Goal: Task Accomplishment & Management: Manage account settings

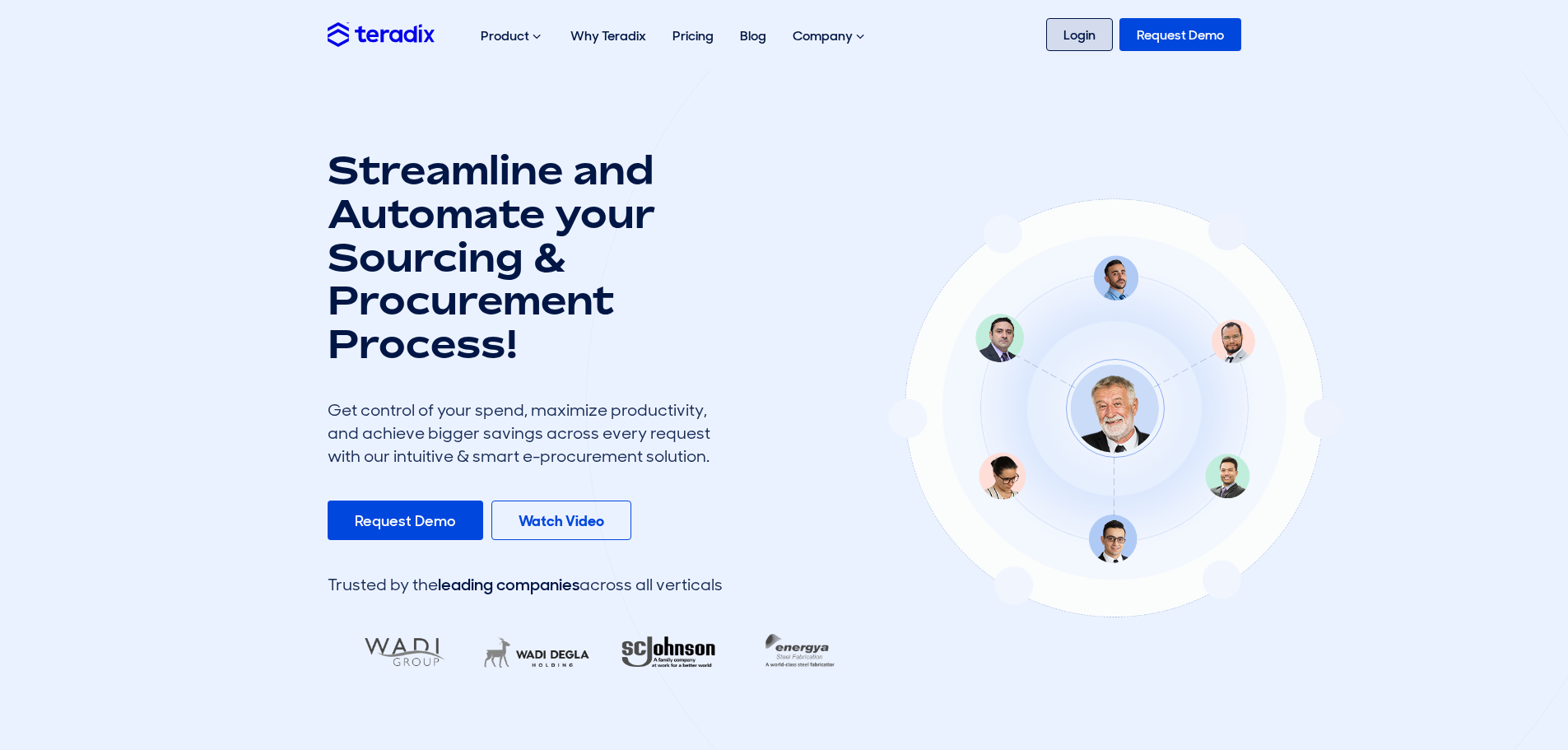
click at [1068, 36] on link "Login" at bounding box center [1079, 34] width 67 height 33
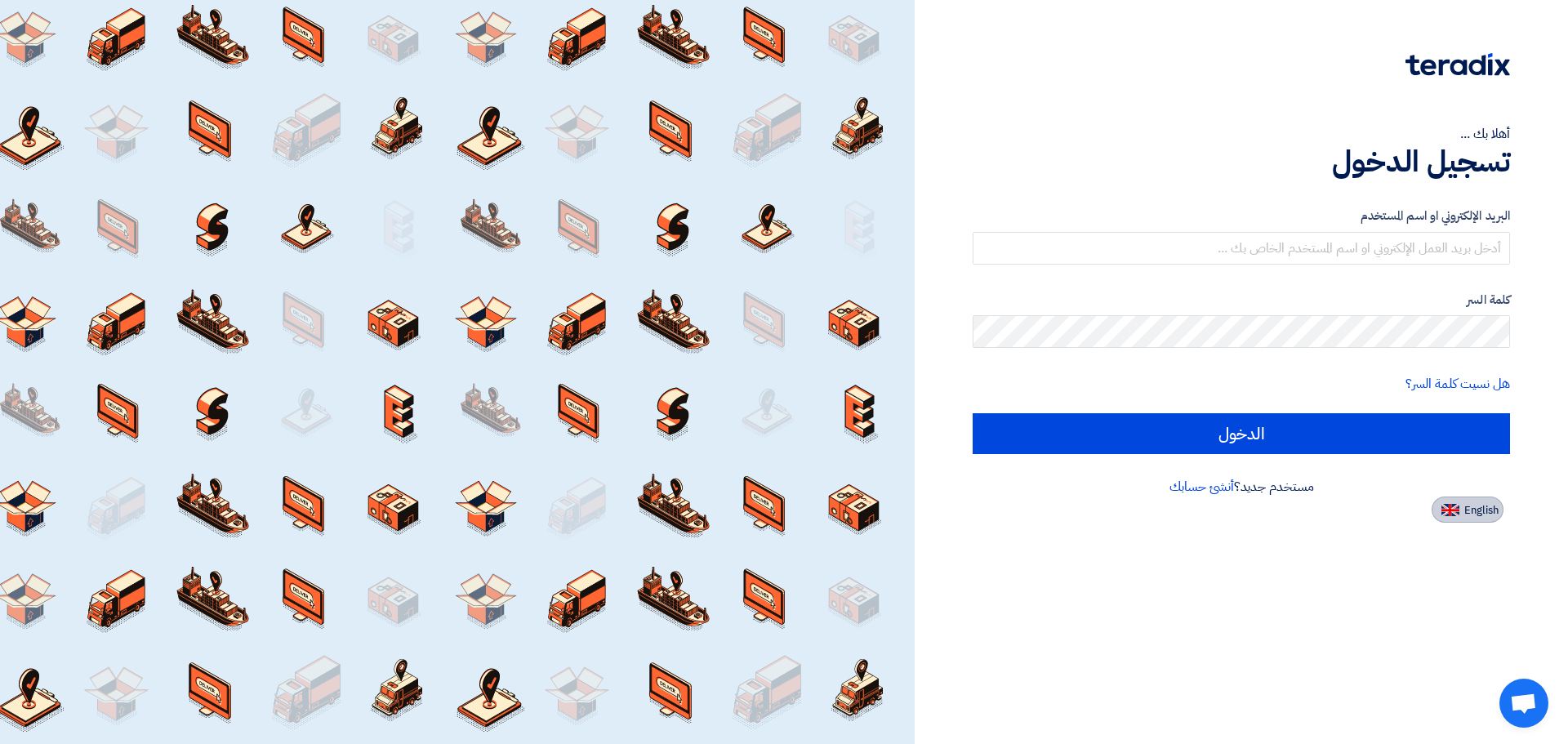
click at [1465, 511] on span "English" at bounding box center [1482, 510] width 34 height 11
type input "Sign in"
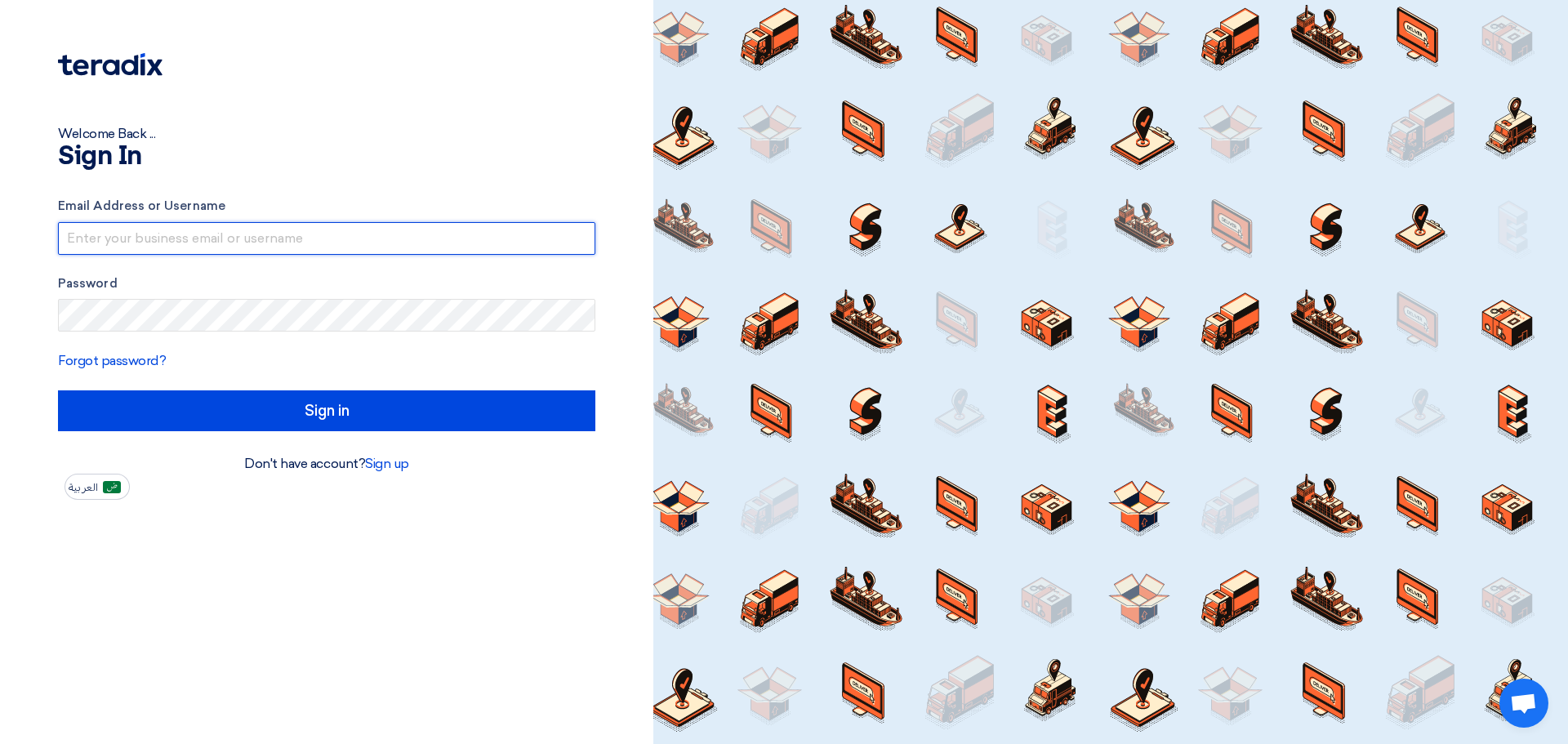
click at [364, 238] on input "text" at bounding box center [326, 238] width 537 height 33
type input "irsaalwatan.est@gmail.com"
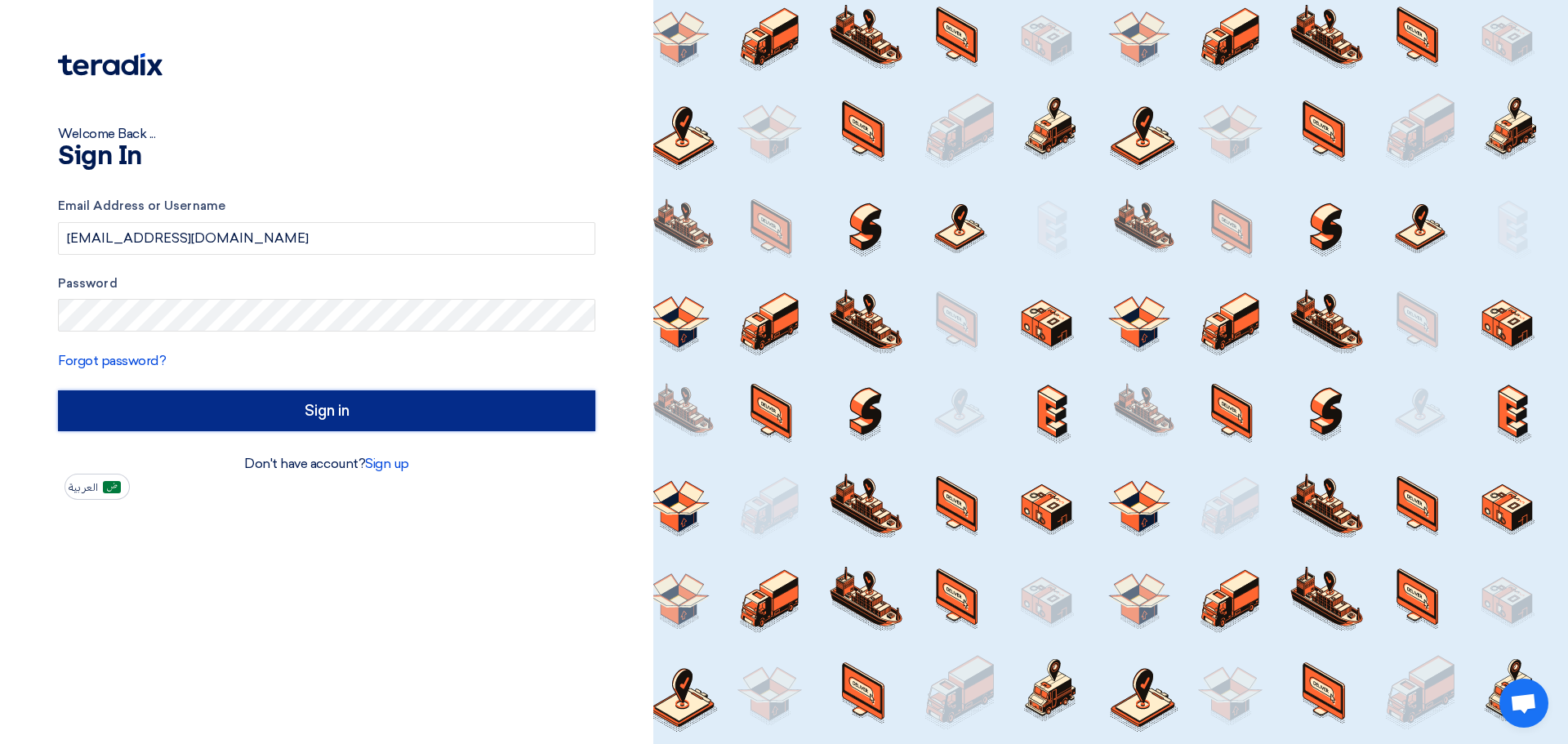
click at [247, 411] on input "Sign in" at bounding box center [326, 411] width 537 height 41
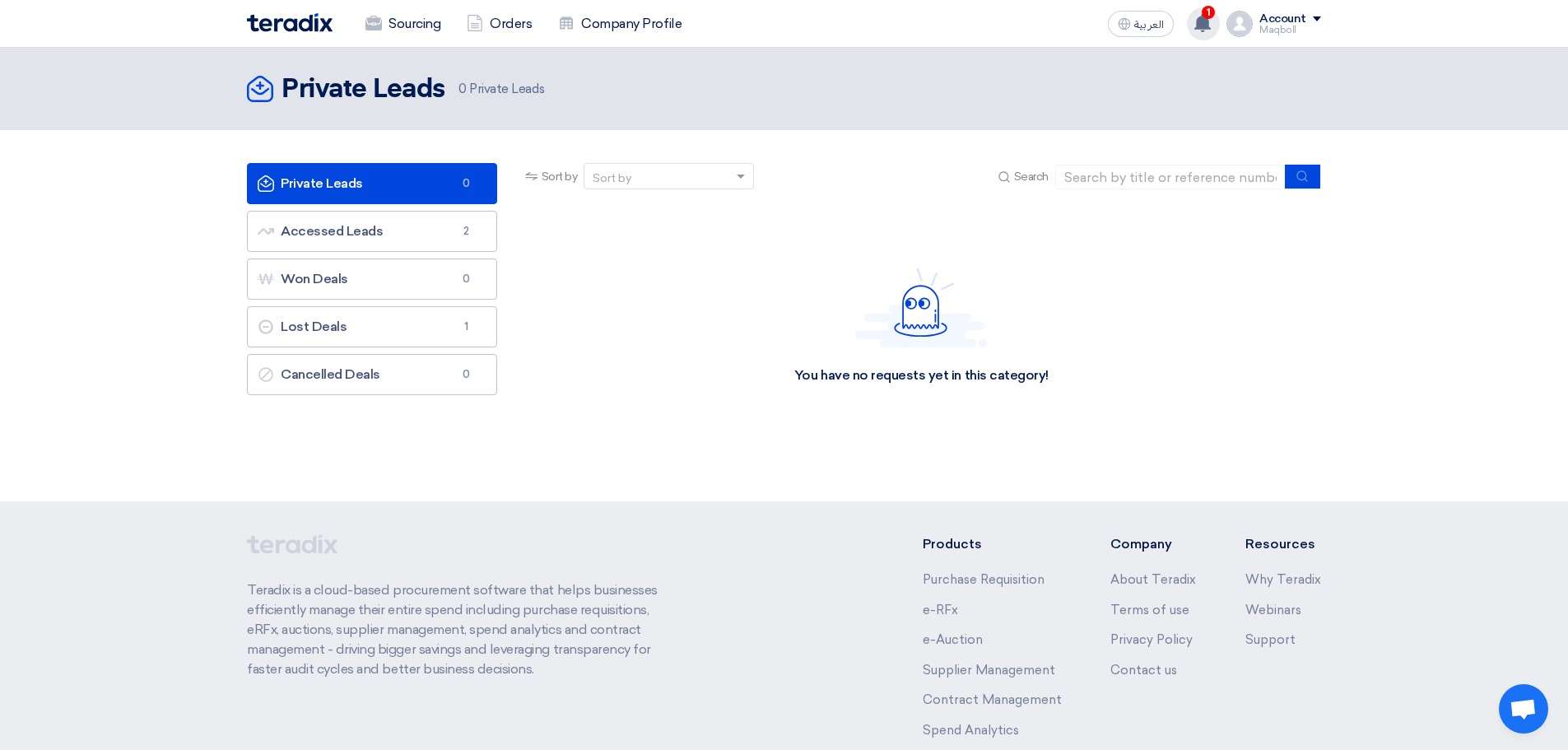
click at [1212, 19] on icon at bounding box center [1202, 22] width 18 height 18
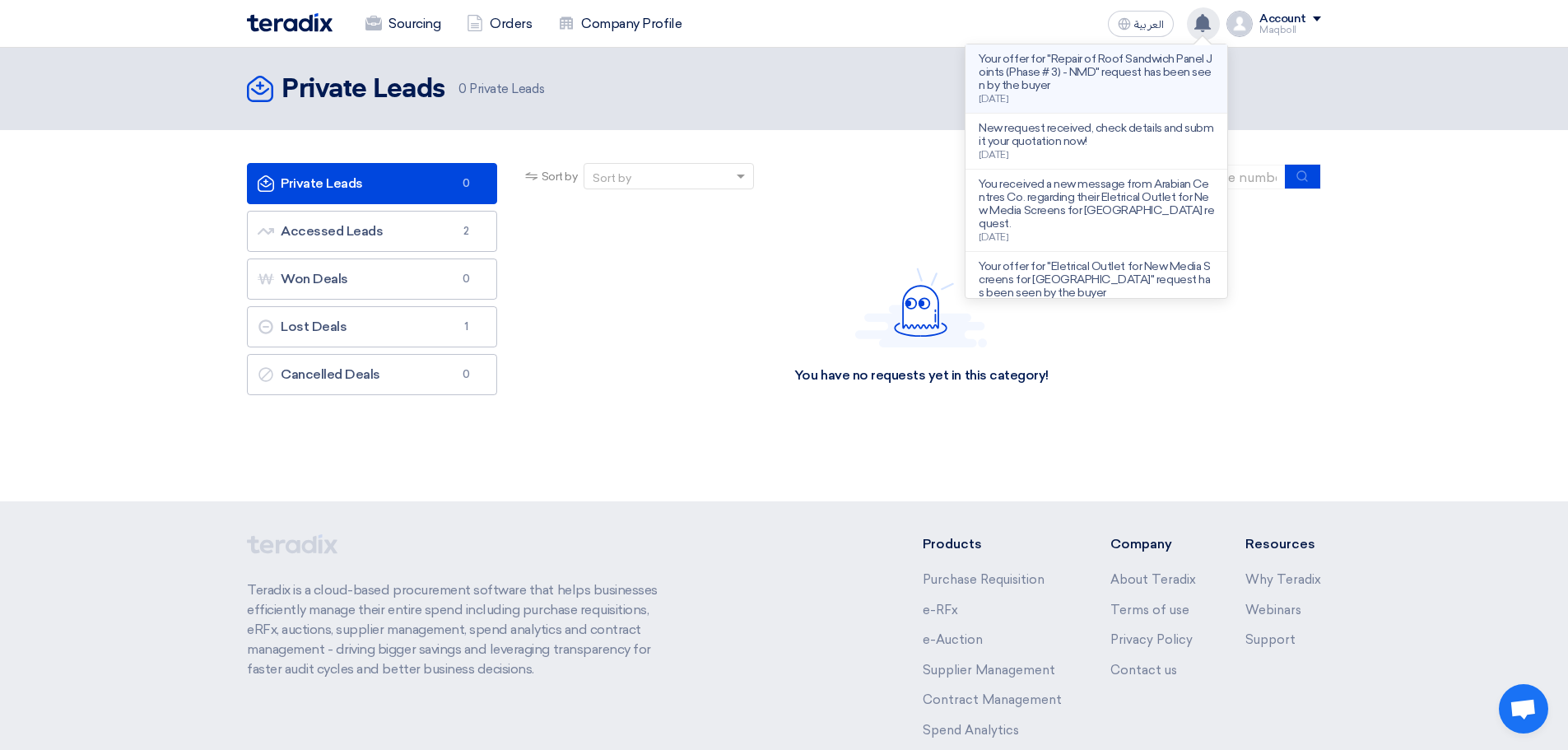
click at [1058, 83] on p "Your offer for "Repair of Roof Sandwich Panel Joints (Phase # 3) - NMD" request…" at bounding box center [1096, 72] width 235 height 39
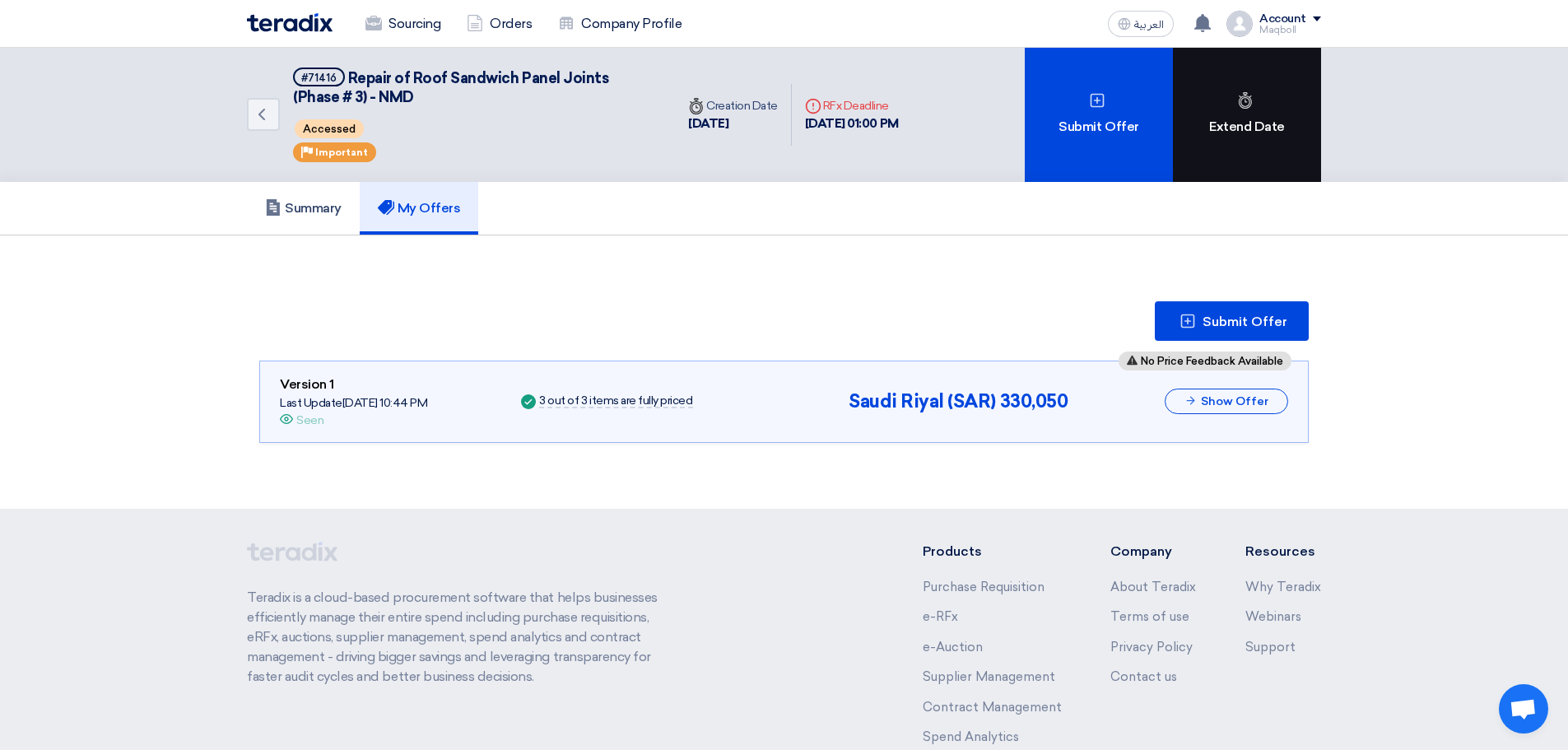
click at [1252, 117] on div "Extend Date" at bounding box center [1247, 114] width 148 height 134
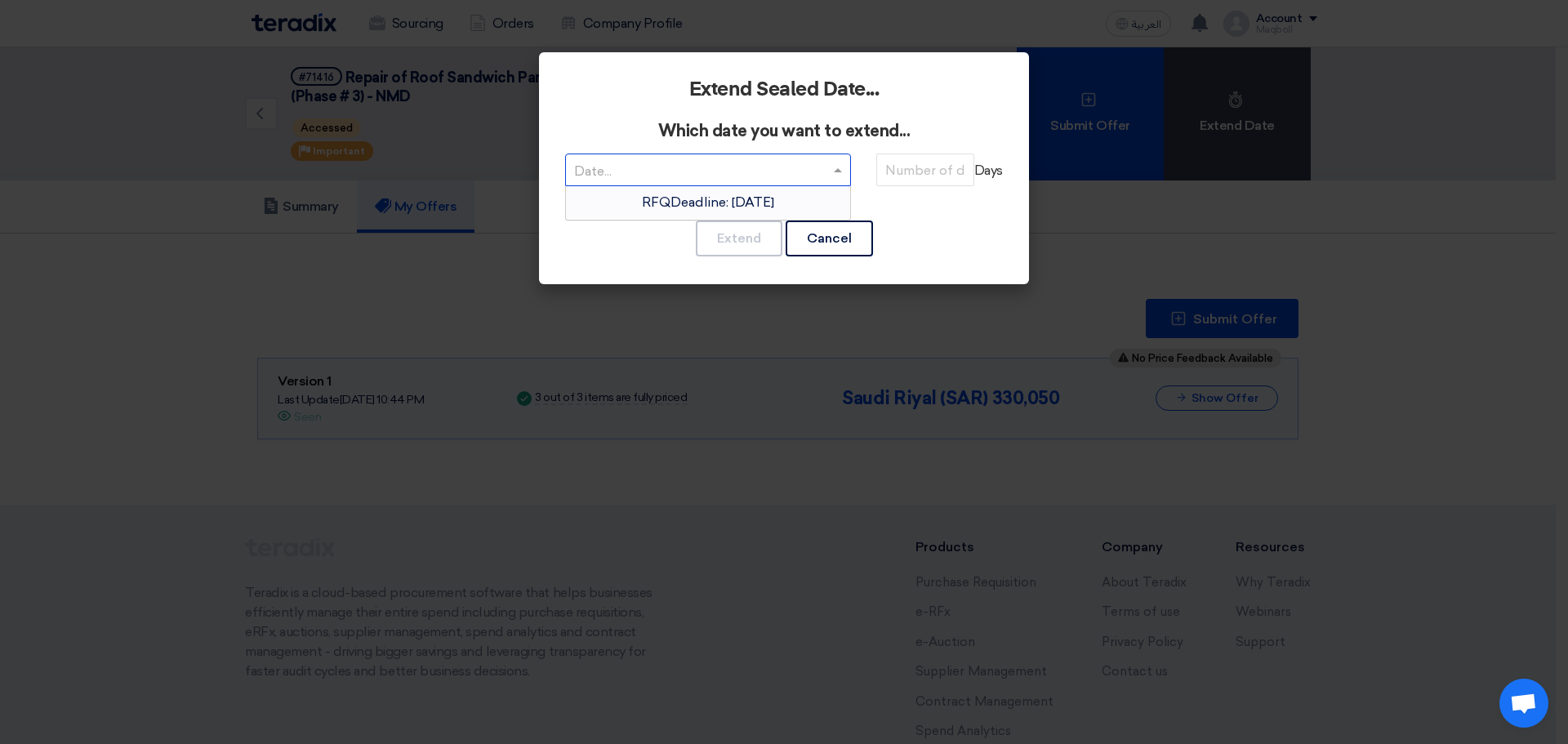
click at [840, 165] on span at bounding box center [840, 169] width 20 height 20
click at [774, 203] on span "RFQDeadline: Wed Sep 17 2025" at bounding box center [708, 202] width 132 height 16
click at [903, 178] on input "number" at bounding box center [925, 169] width 98 height 33
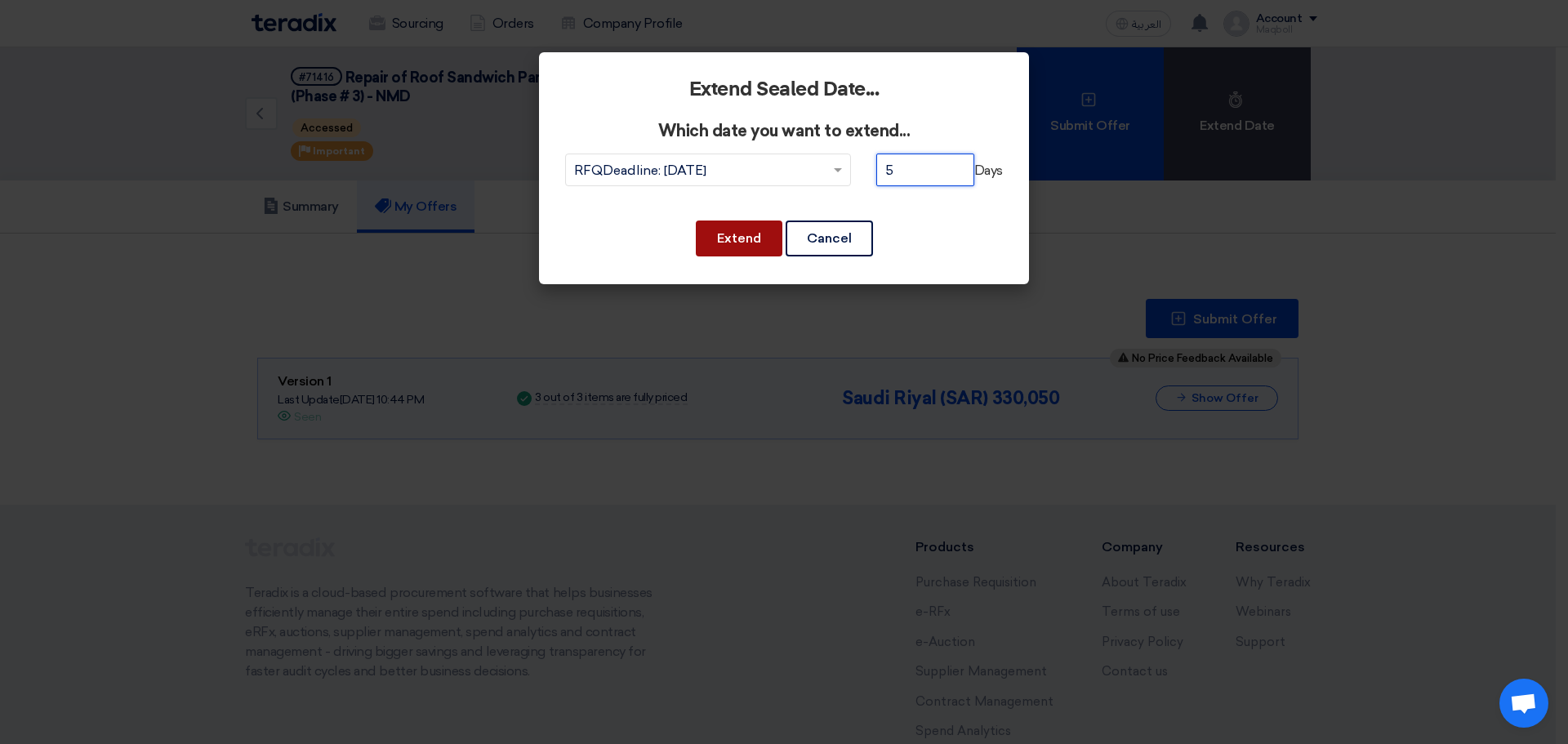
type input "5"
click at [737, 236] on button "Extend" at bounding box center [739, 238] width 86 height 36
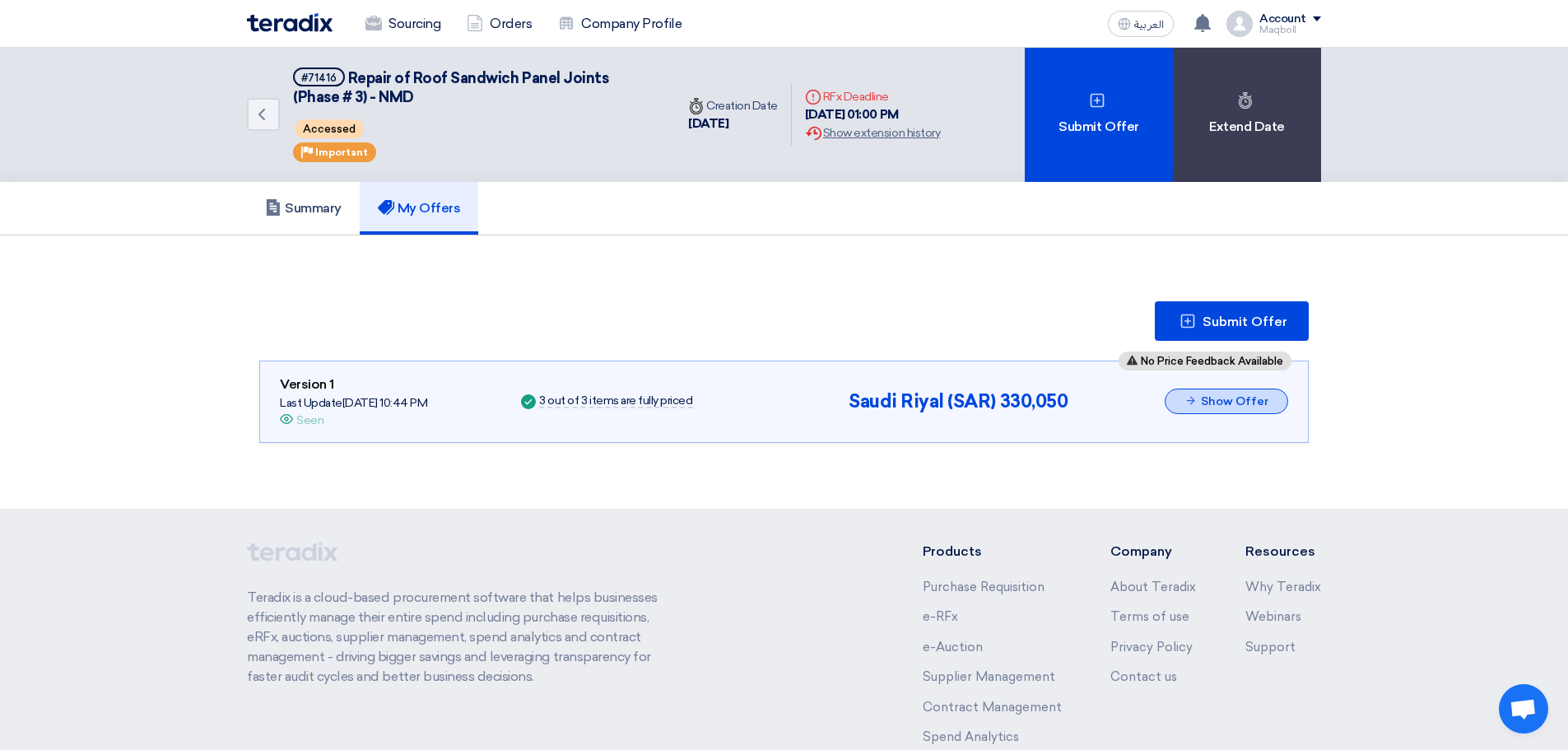
click at [1226, 407] on button "Show Offer" at bounding box center [1227, 401] width 124 height 25
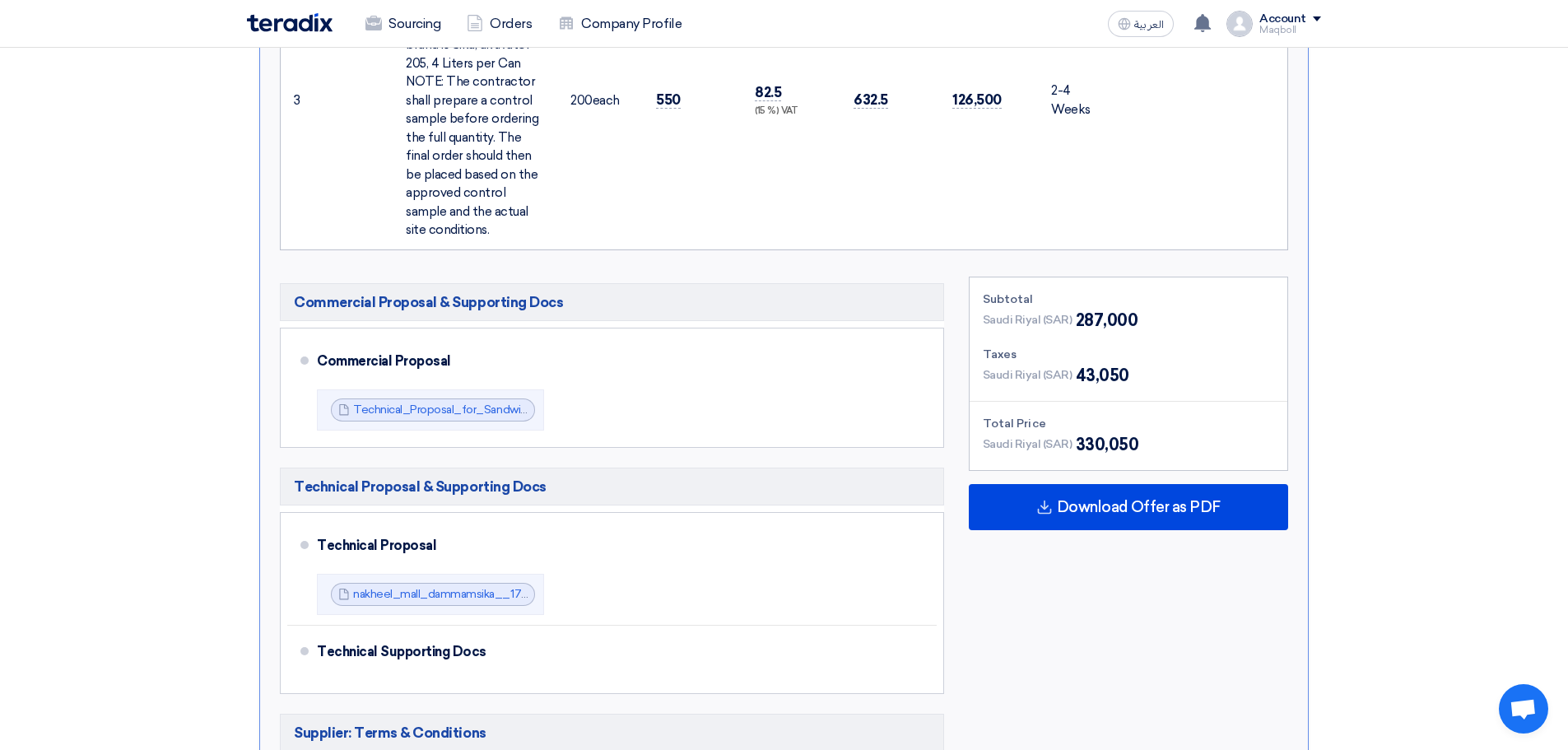
scroll to position [1257, 0]
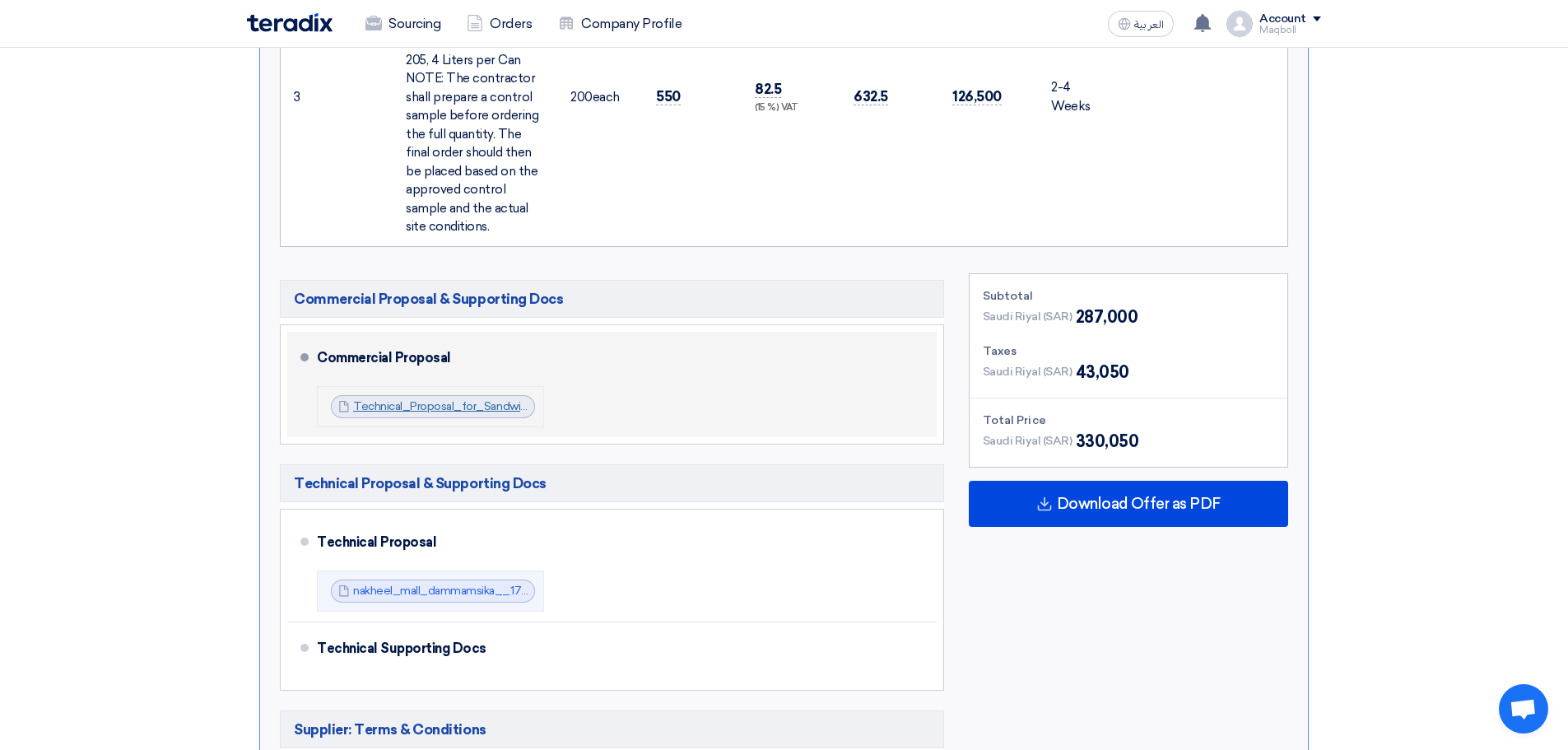
click at [389, 399] on link "Technical_Proposal_for_Sandwich__Services_Irsa_Al_watan_1757965226069.pdf" at bounding box center [569, 405] width 431 height 14
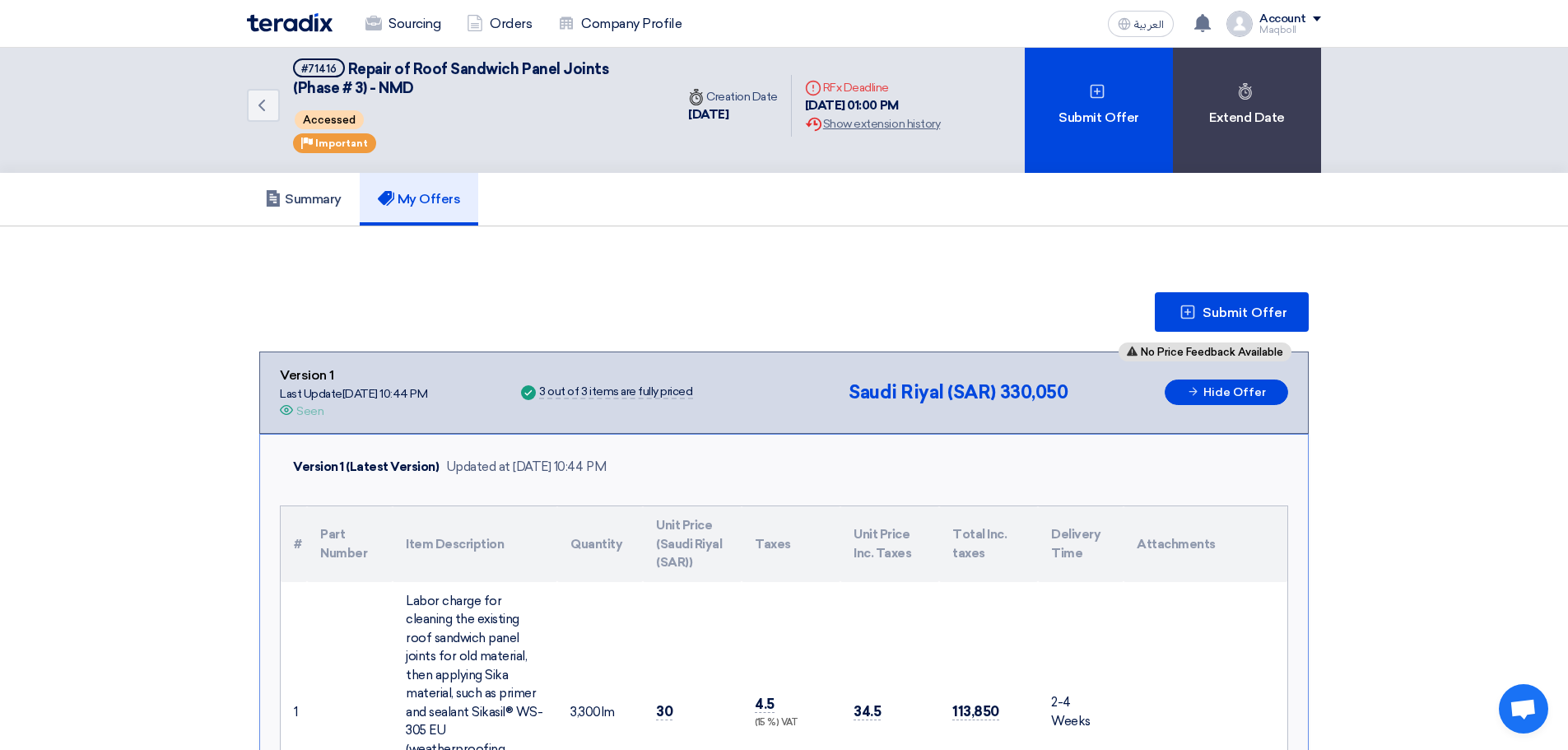
scroll to position [0, 0]
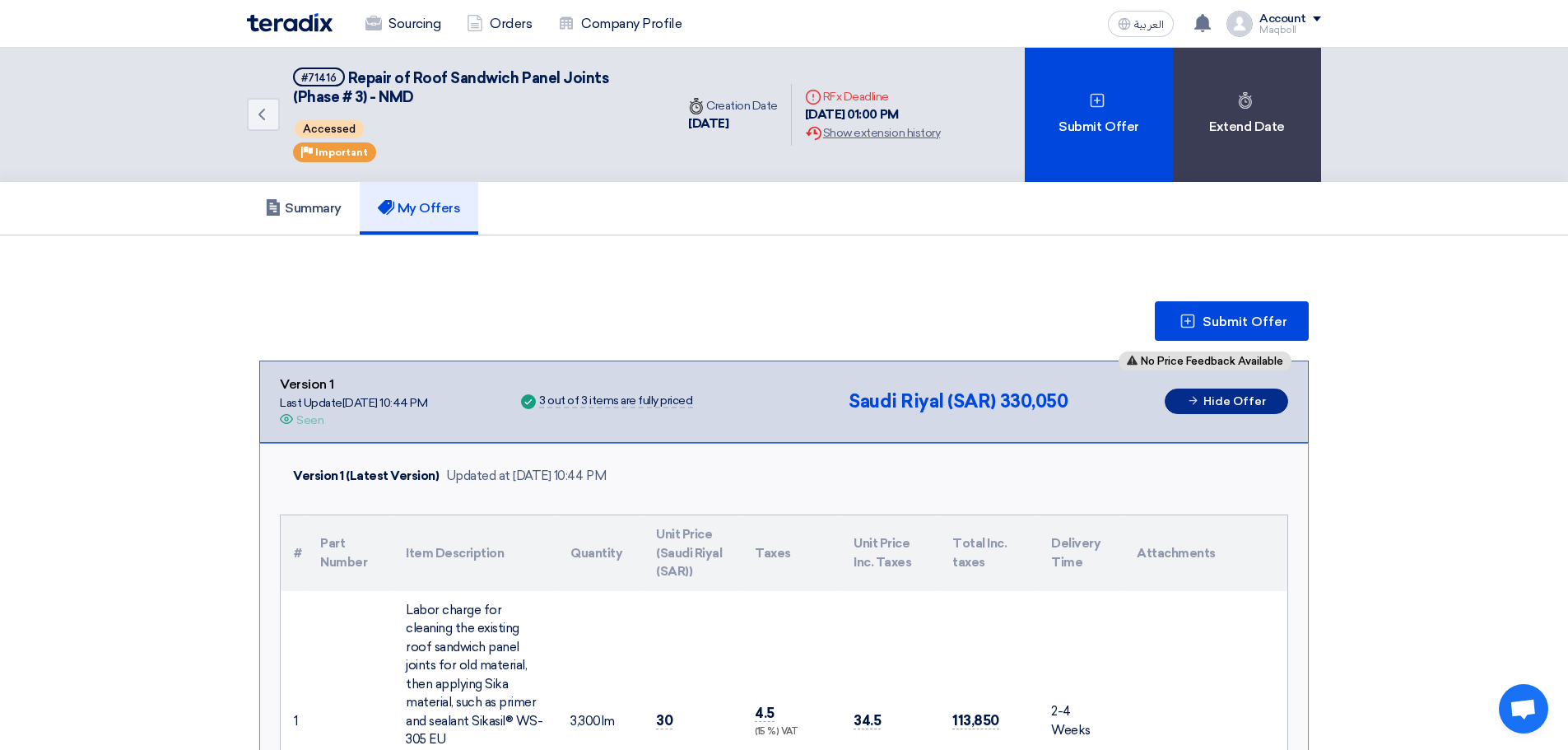
click at [1237, 406] on button "Hide Offer" at bounding box center [1227, 401] width 124 height 25
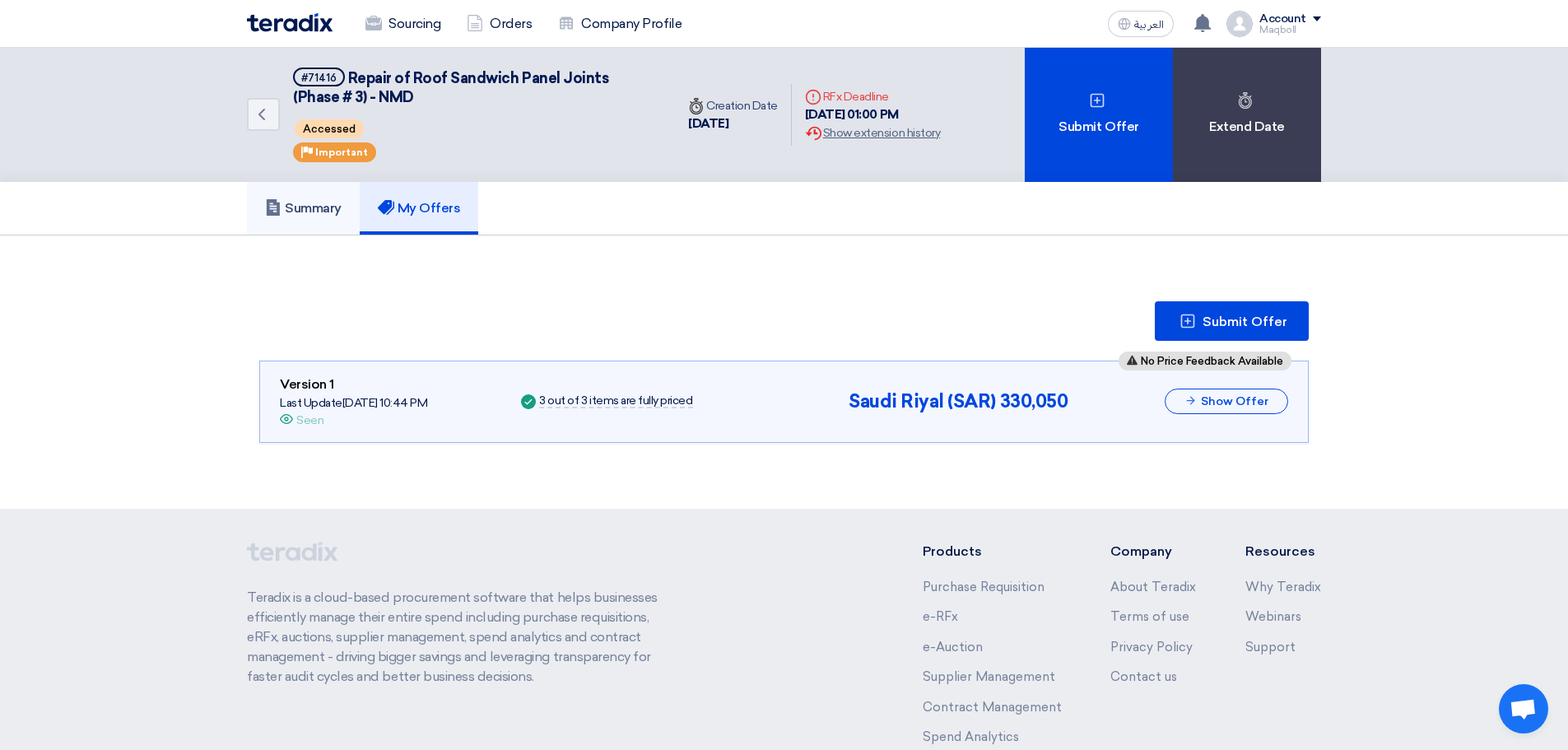
click at [312, 197] on link "Summary" at bounding box center [303, 208] width 112 height 52
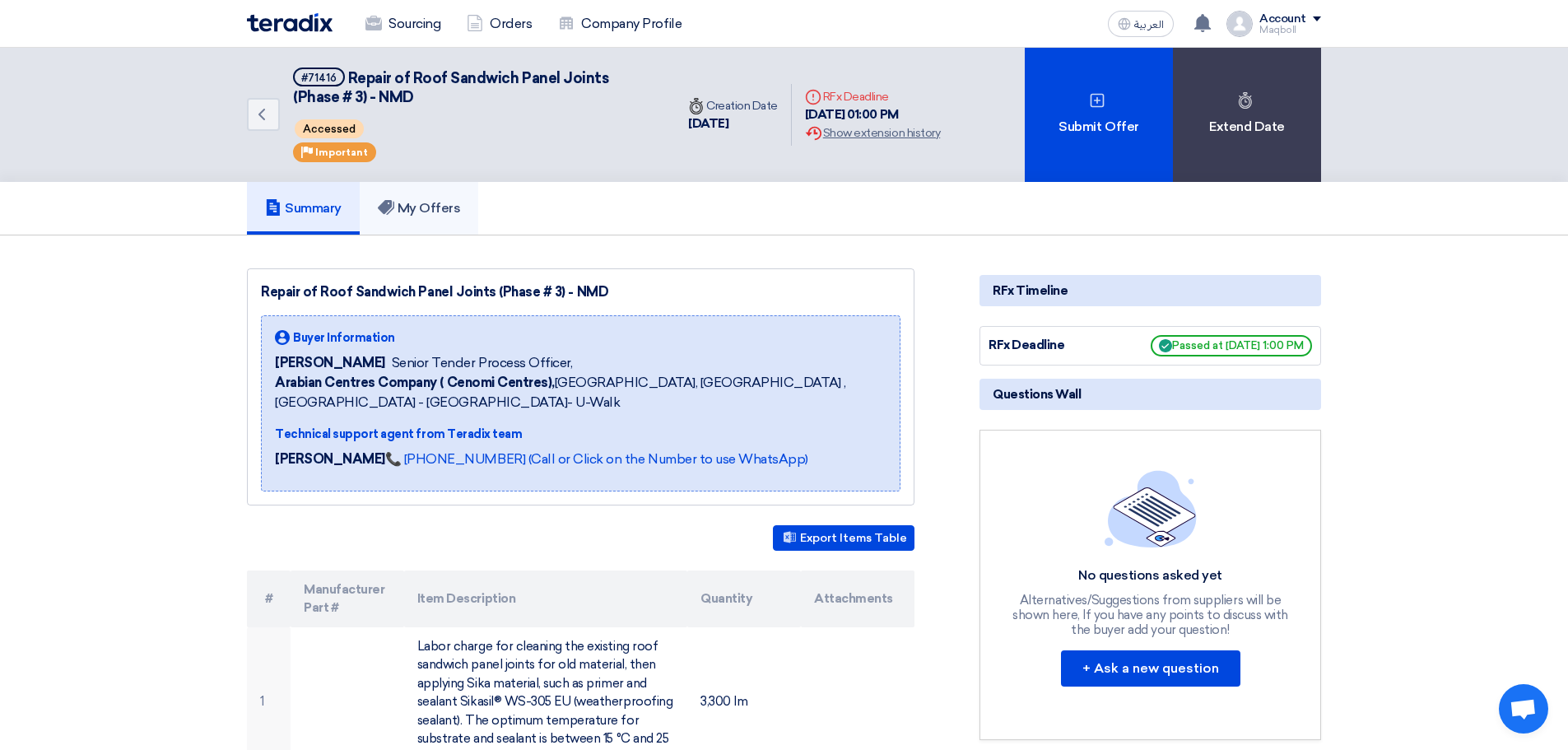
click at [430, 201] on h5 "My Offers" at bounding box center [419, 209] width 83 height 17
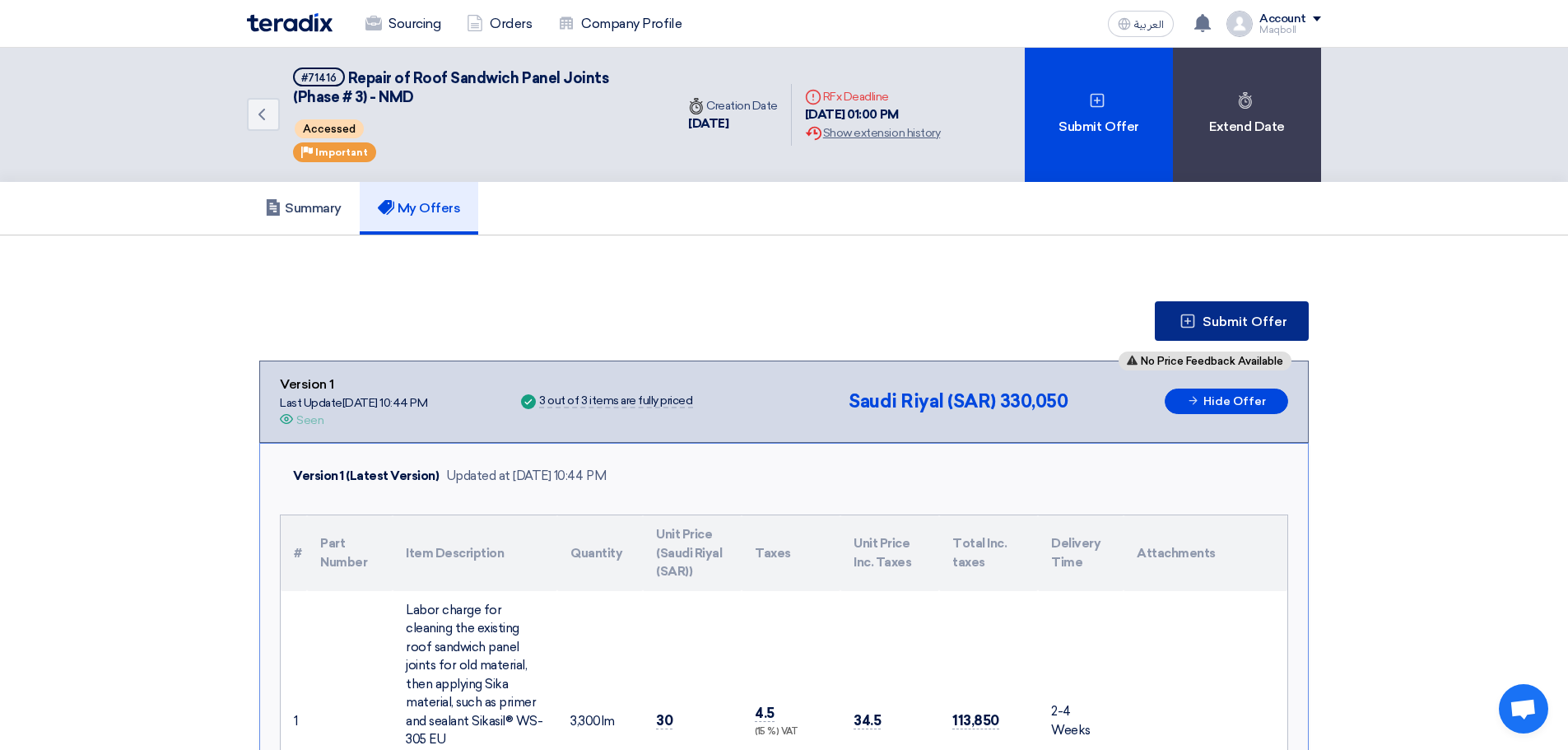
click at [1193, 323] on icon at bounding box center [1188, 321] width 17 height 17
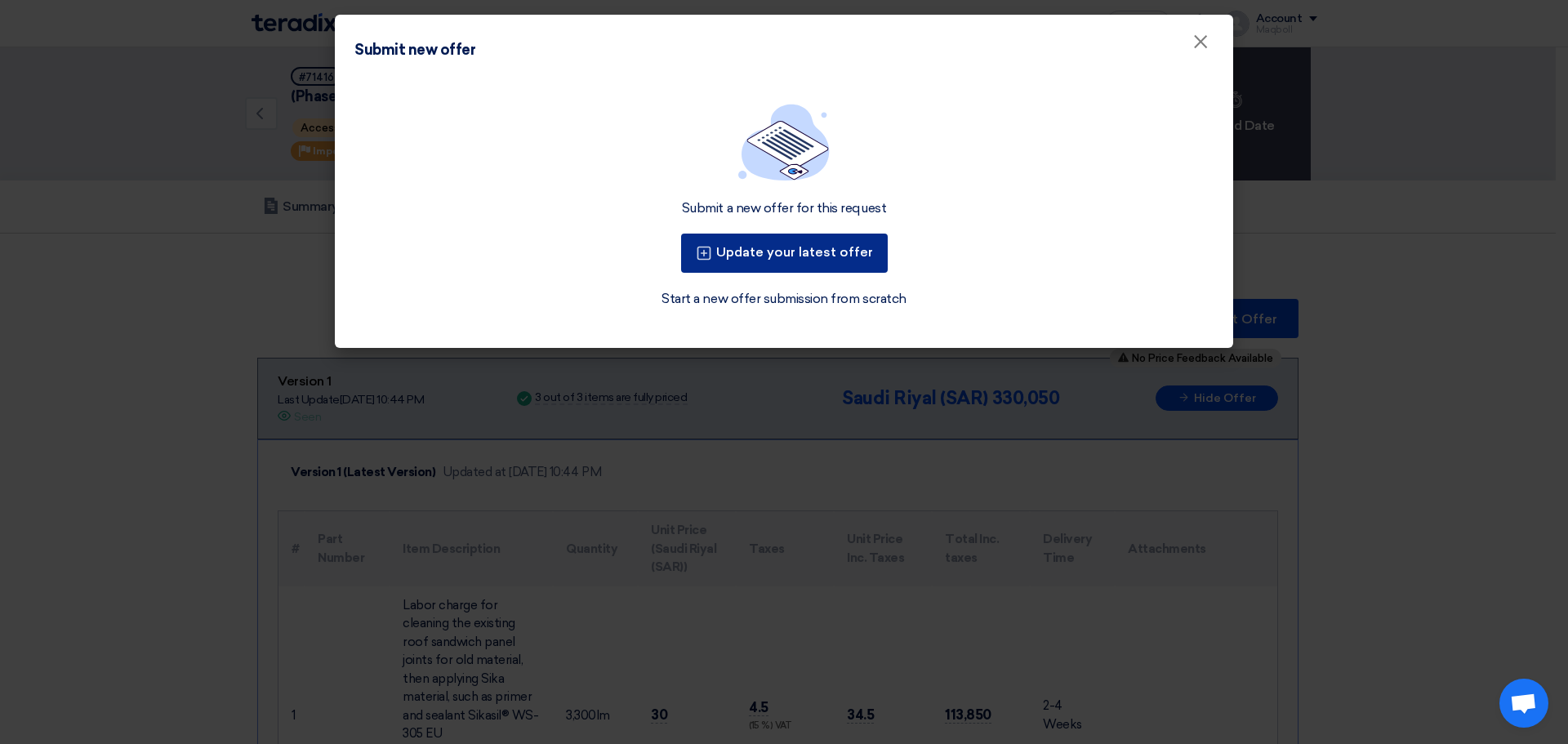
click at [792, 257] on button "Update your latest offer" at bounding box center [784, 253] width 206 height 39
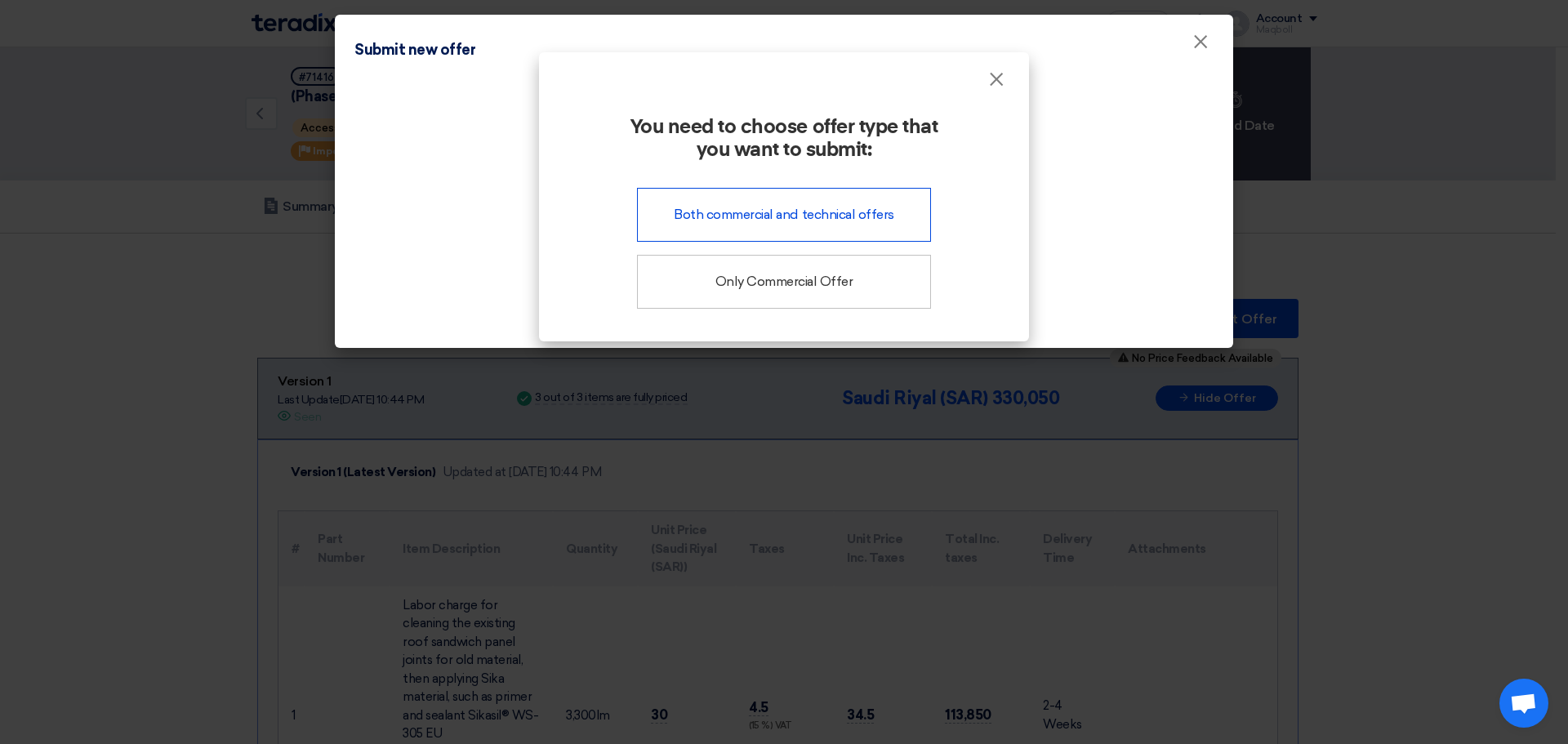
click at [839, 228] on div "Both commercial and technical offers" at bounding box center [784, 215] width 294 height 54
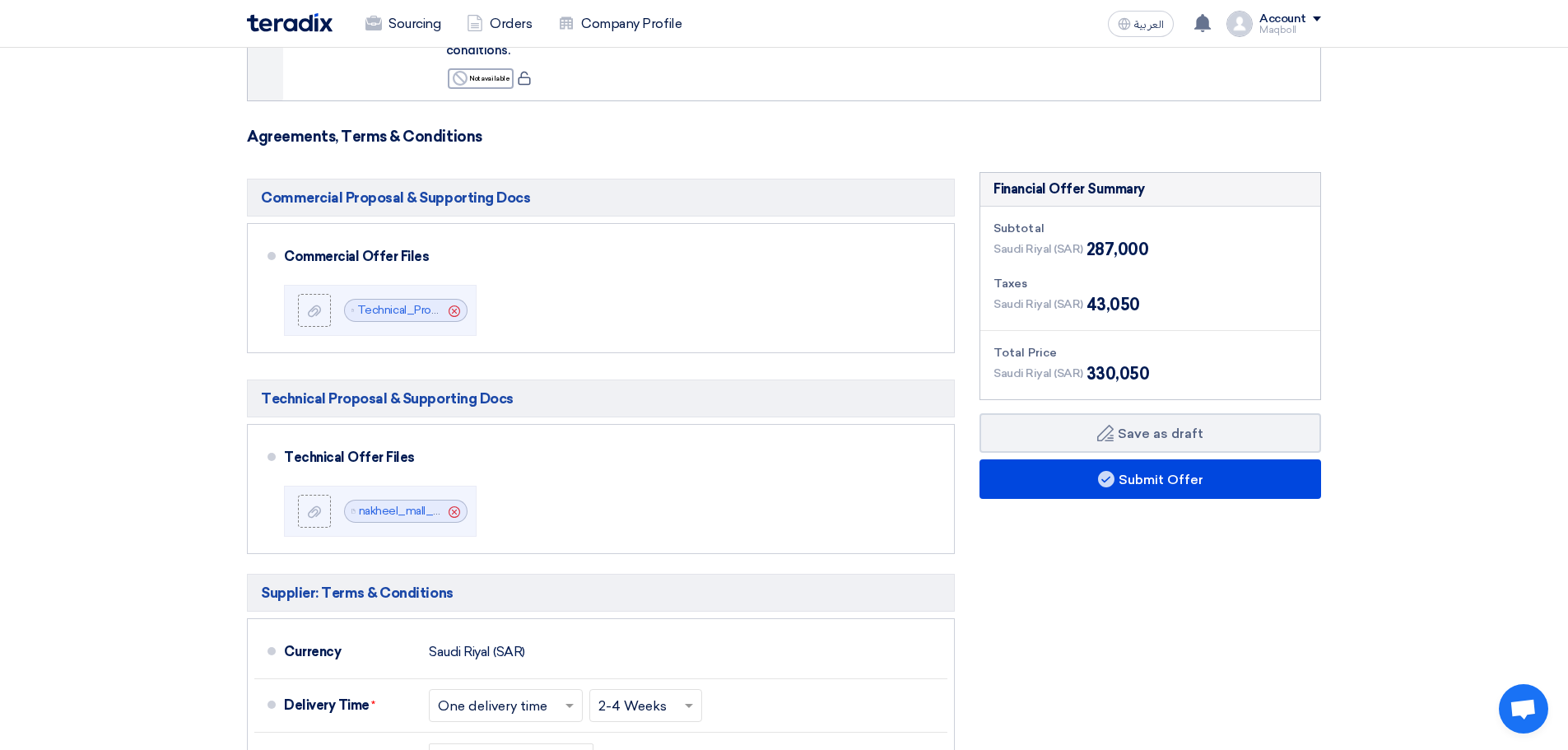
scroll to position [963, 0]
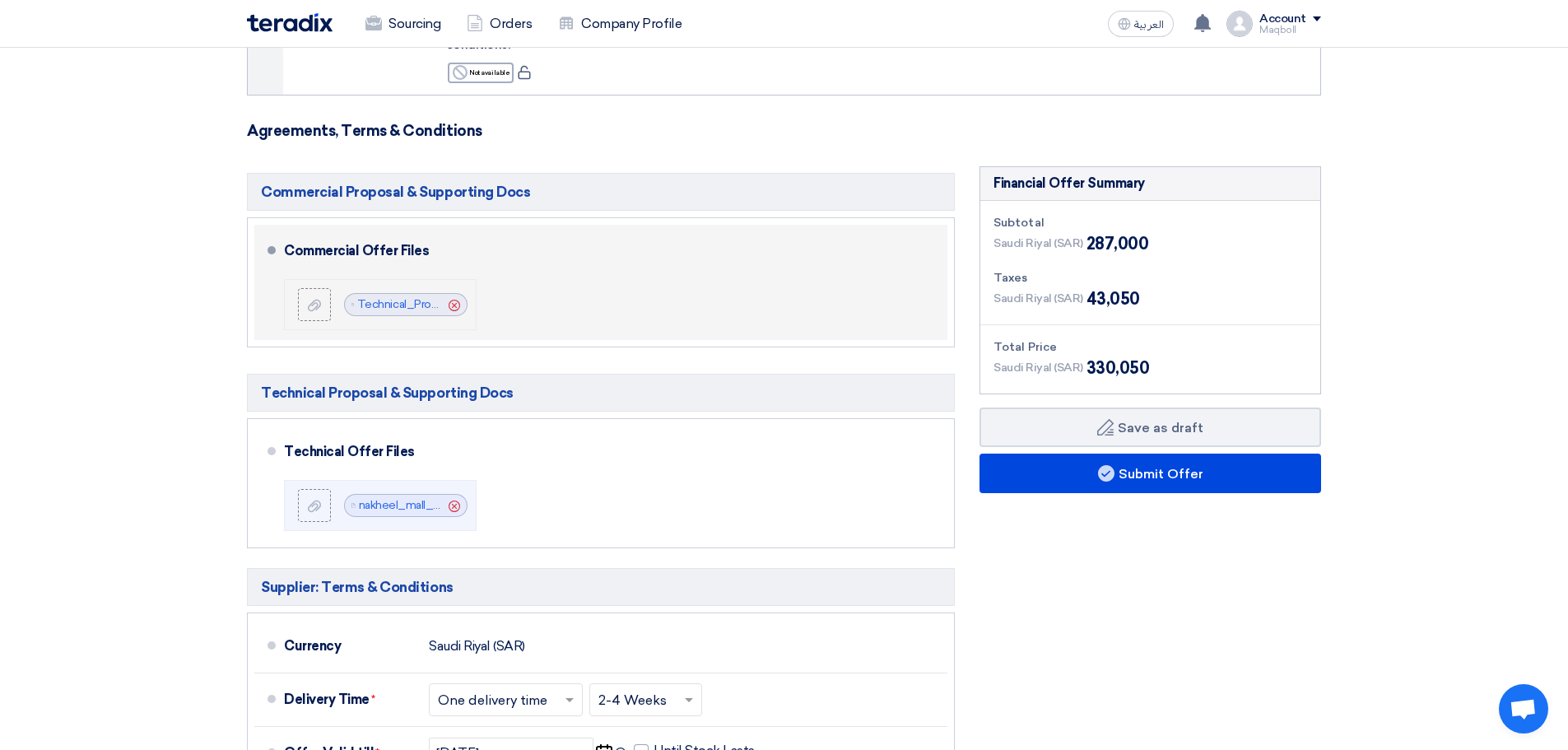
click at [455, 300] on icon "Cancel" at bounding box center [454, 305] width 11 height 11
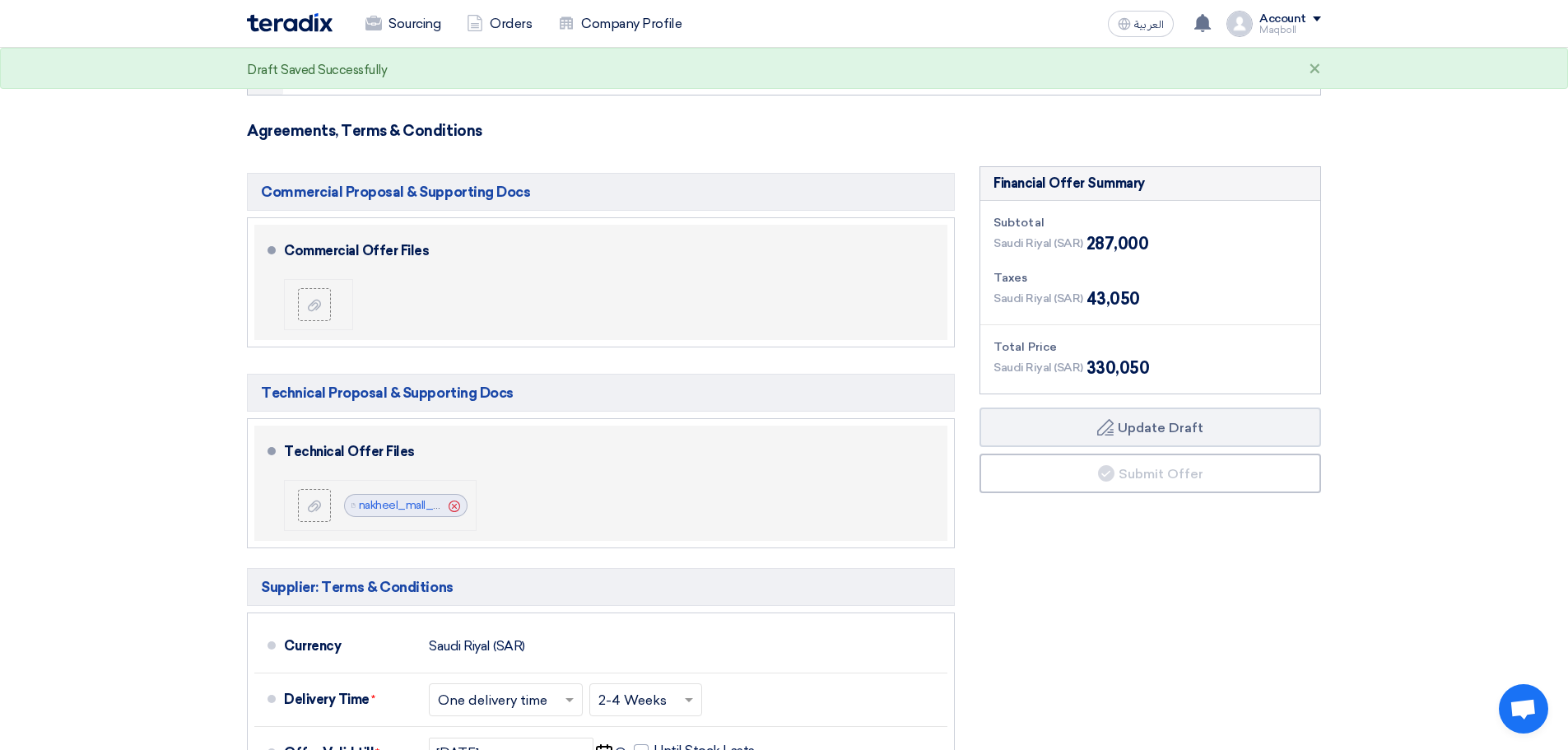
click at [455, 500] on icon "Cancel" at bounding box center [454, 506] width 11 height 11
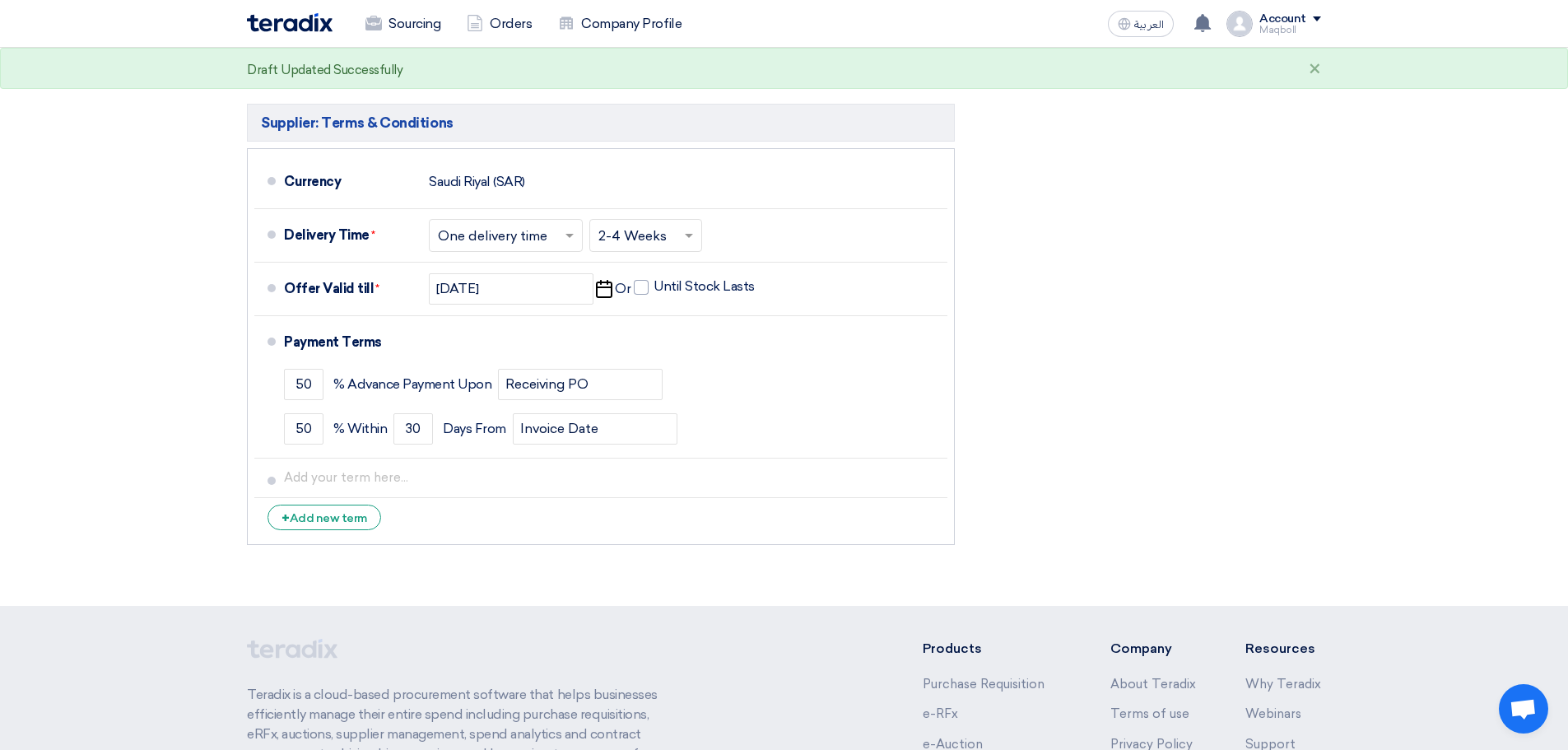
scroll to position [1433, 0]
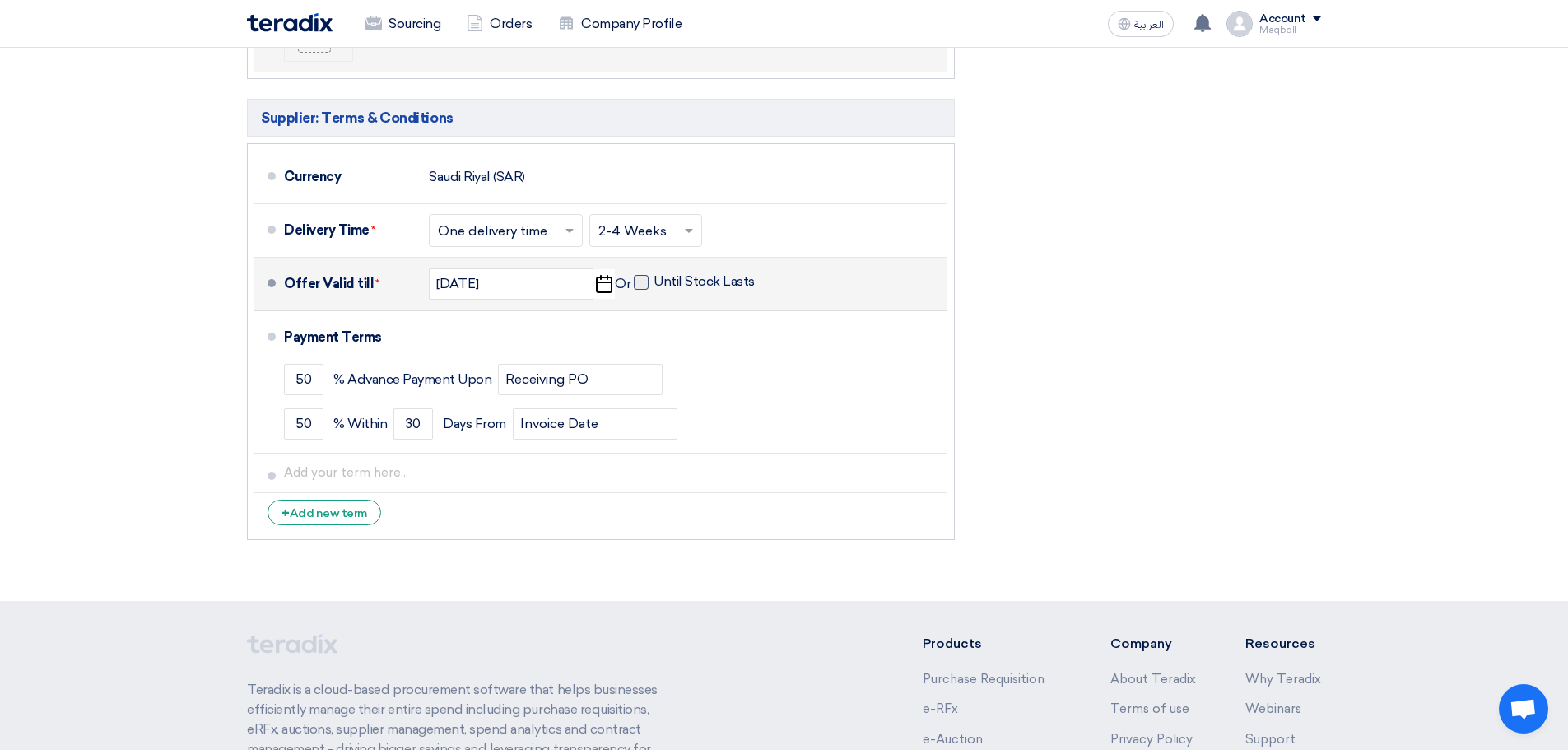
click at [643, 275] on span at bounding box center [642, 283] width 15 height 15
click at [654, 273] on input "Until Stock Lasts" at bounding box center [706, 288] width 105 height 31
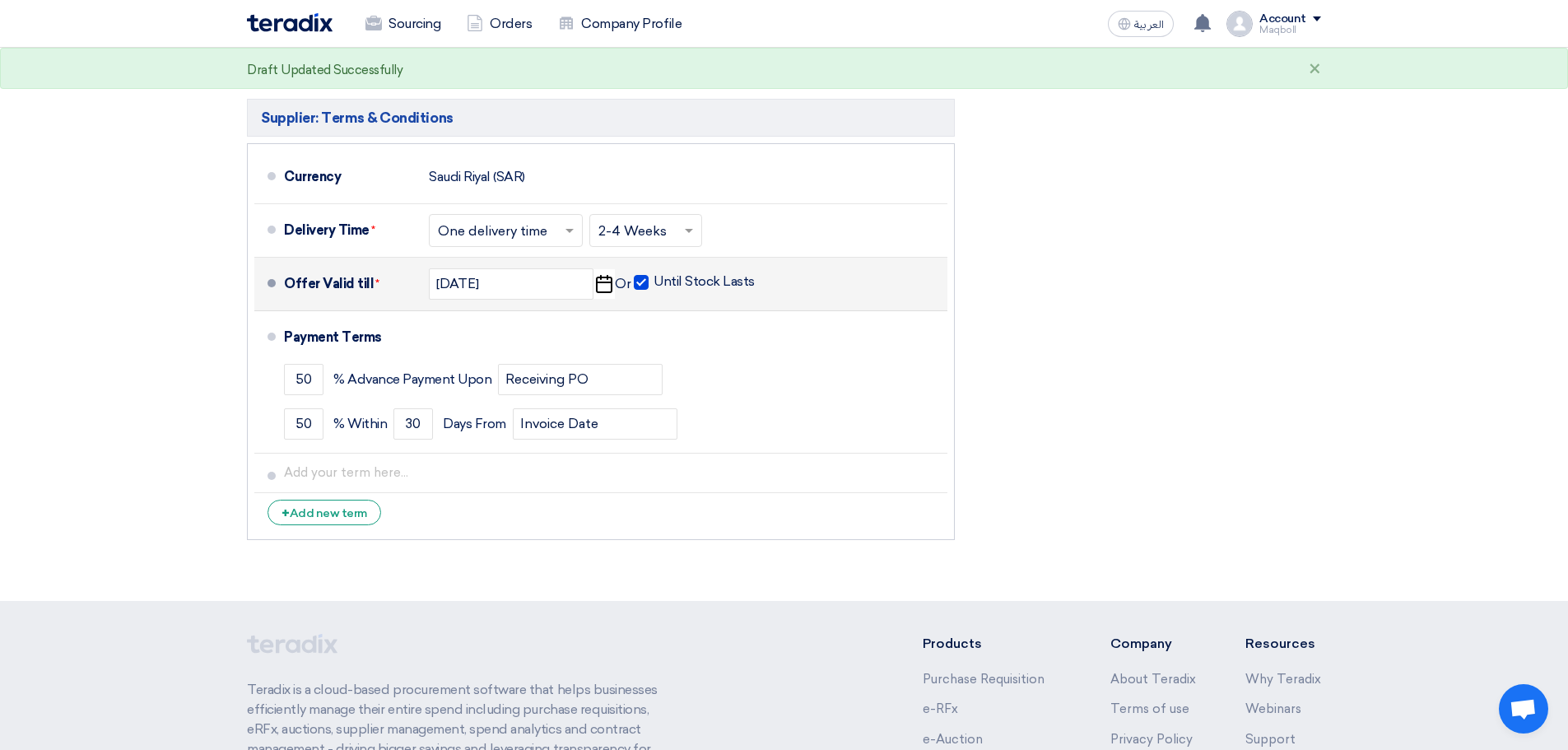
click at [643, 275] on span at bounding box center [642, 283] width 15 height 15
click at [654, 273] on input "Until Stock Lasts" at bounding box center [706, 288] width 105 height 31
checkbox input "false"
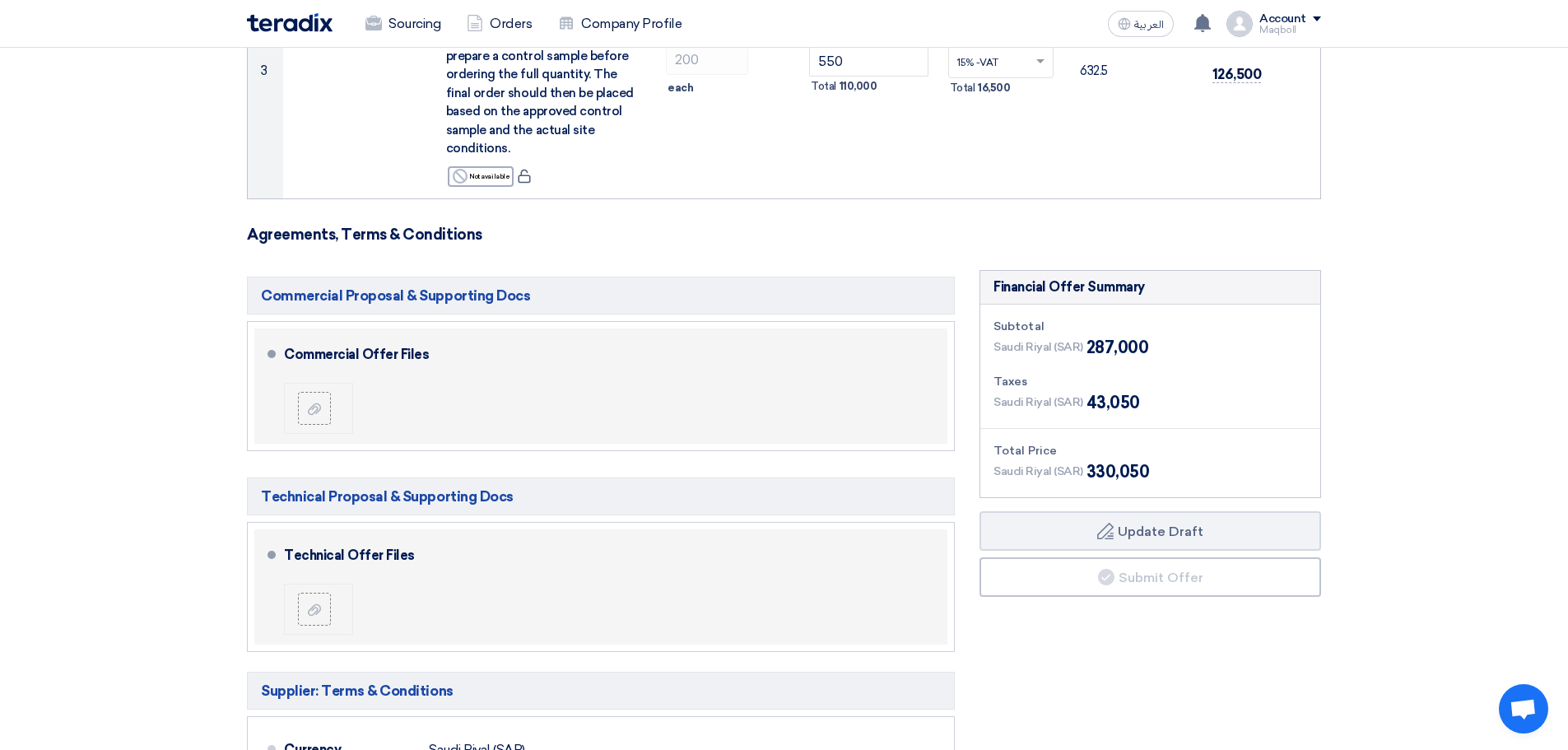
scroll to position [865, 0]
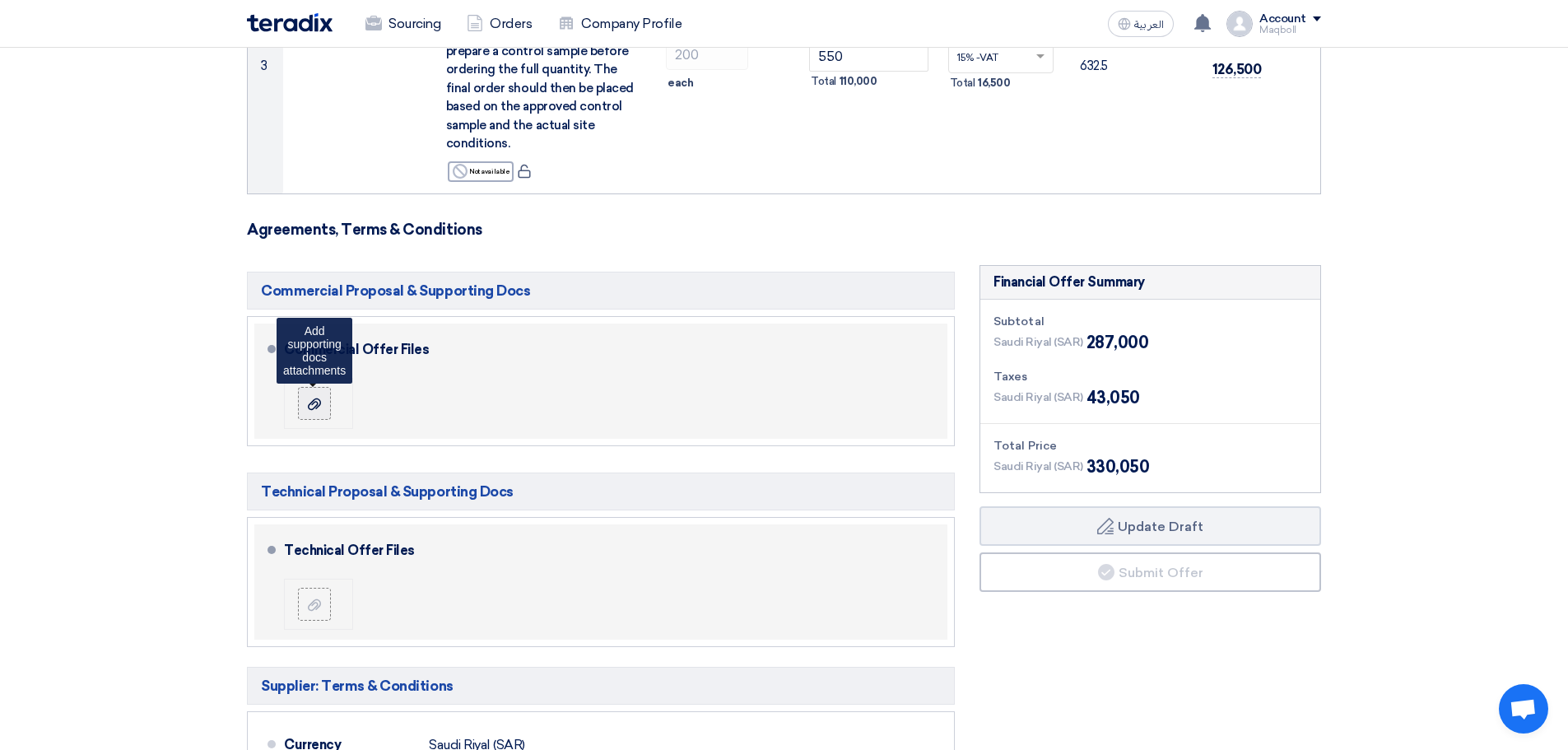
click at [320, 397] on use at bounding box center [315, 403] width 13 height 11
click at [0, 0] on input "file" at bounding box center [0, 0] width 0 height 0
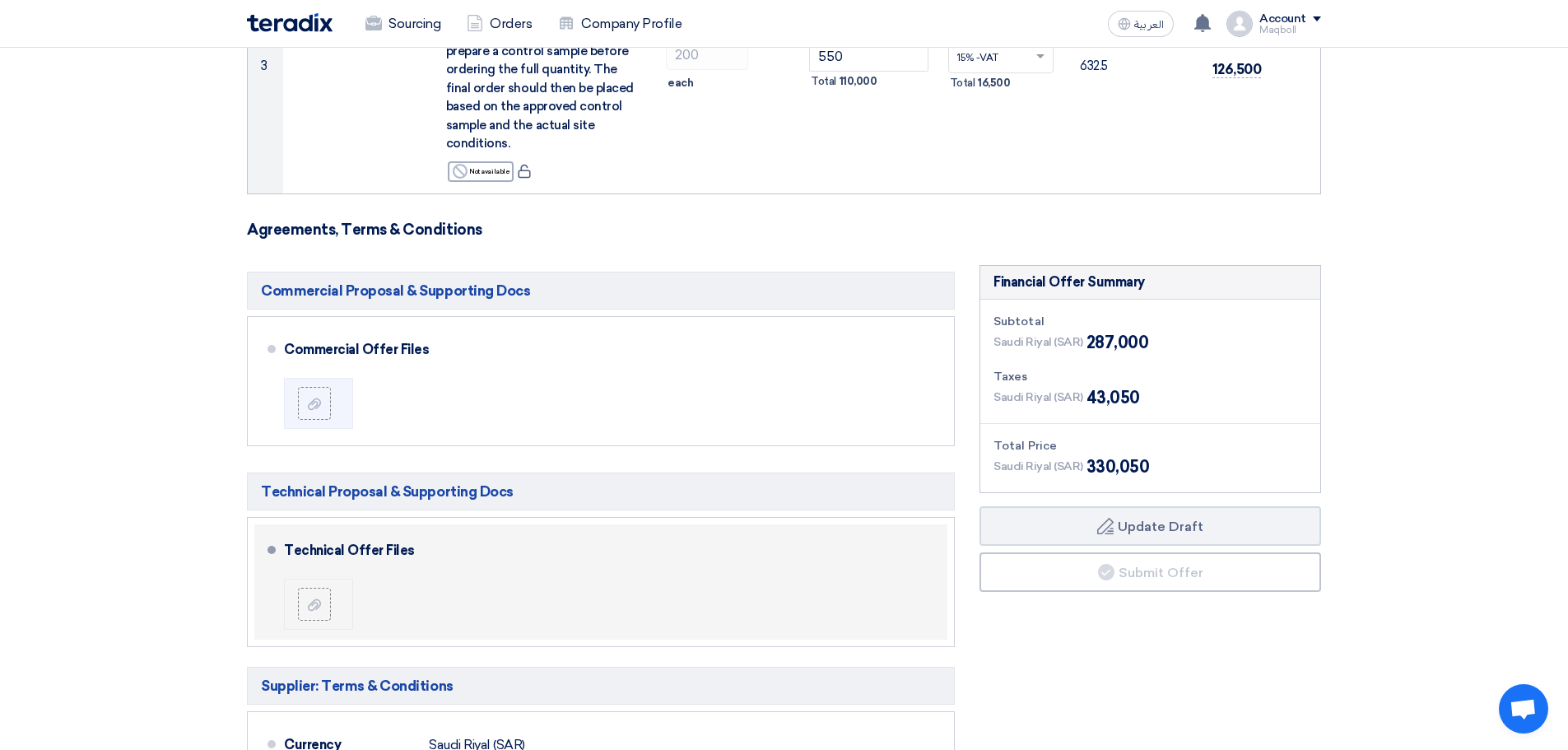
click at [333, 588] on div at bounding box center [320, 604] width 46 height 33
click at [310, 598] on icon at bounding box center [315, 605] width 13 height 13
click at [0, 0] on input "file" at bounding box center [0, 0] width 0 height 0
click at [320, 595] on label at bounding box center [314, 604] width 33 height 33
click at [0, 0] on input "file" at bounding box center [0, 0] width 0 height 0
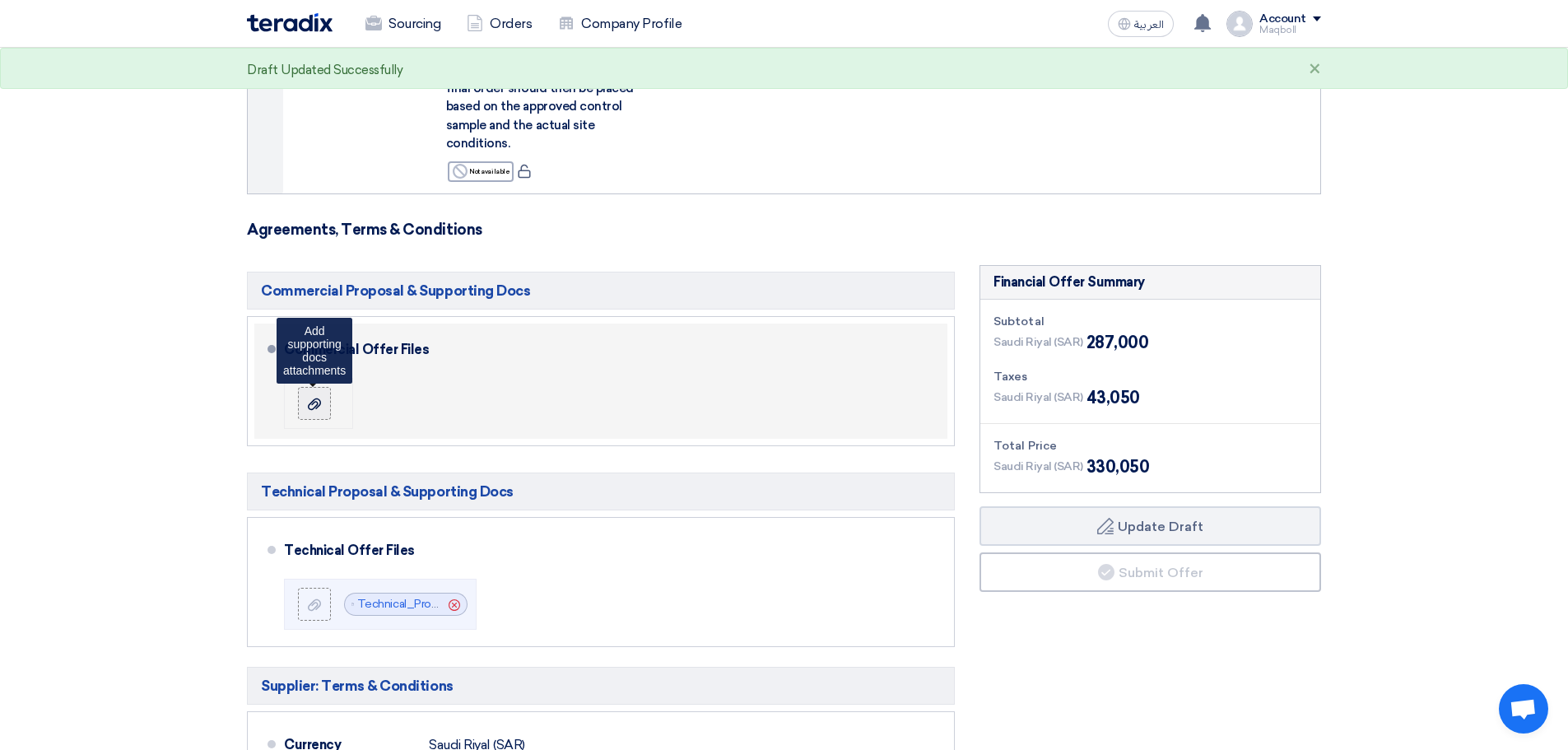
click at [310, 397] on icon at bounding box center [315, 404] width 13 height 13
click at [0, 0] on input "file" at bounding box center [0, 0] width 0 height 0
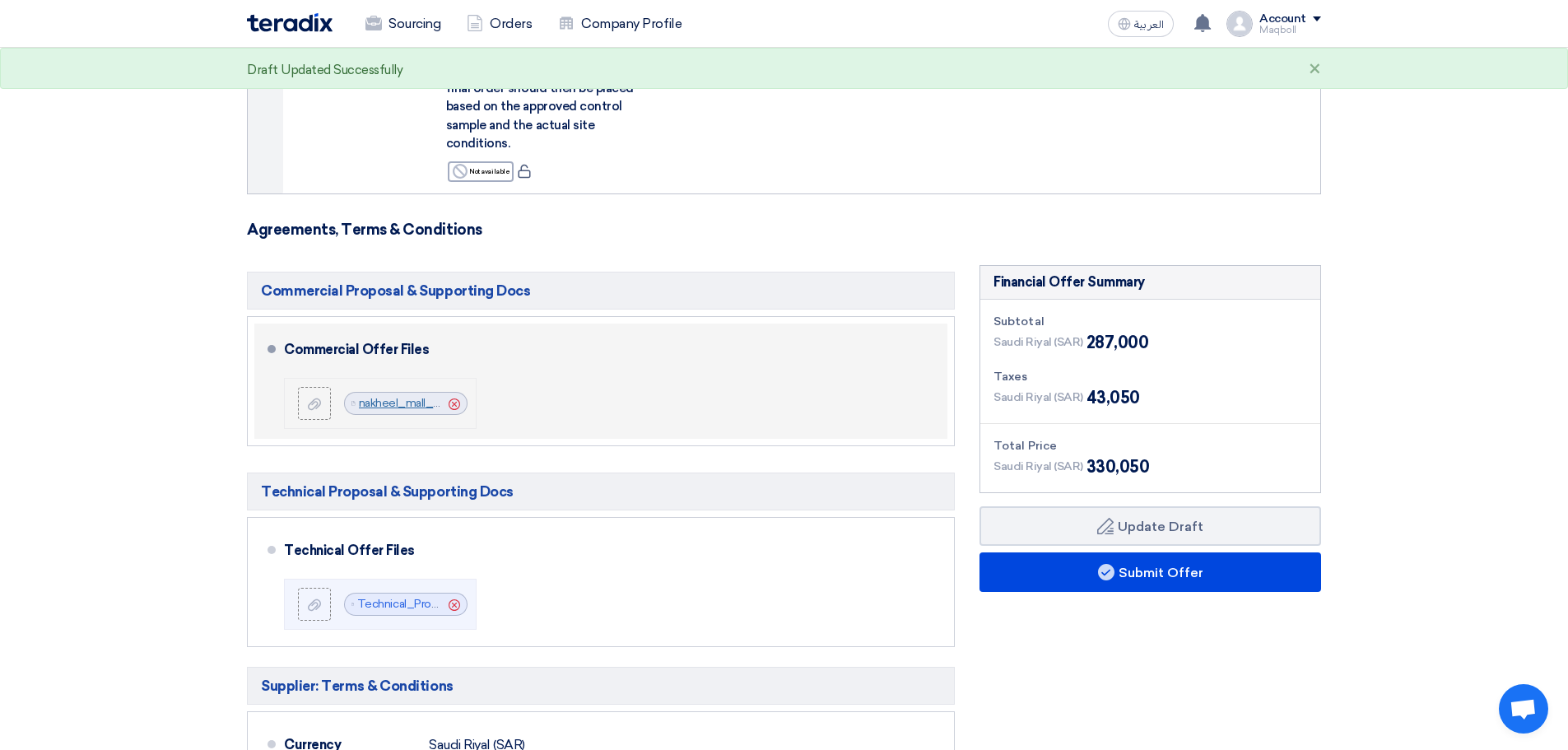
click at [389, 396] on link "nakheel_mall_dammamsika__1758397570477.pdf" at bounding box center [491, 403] width 264 height 14
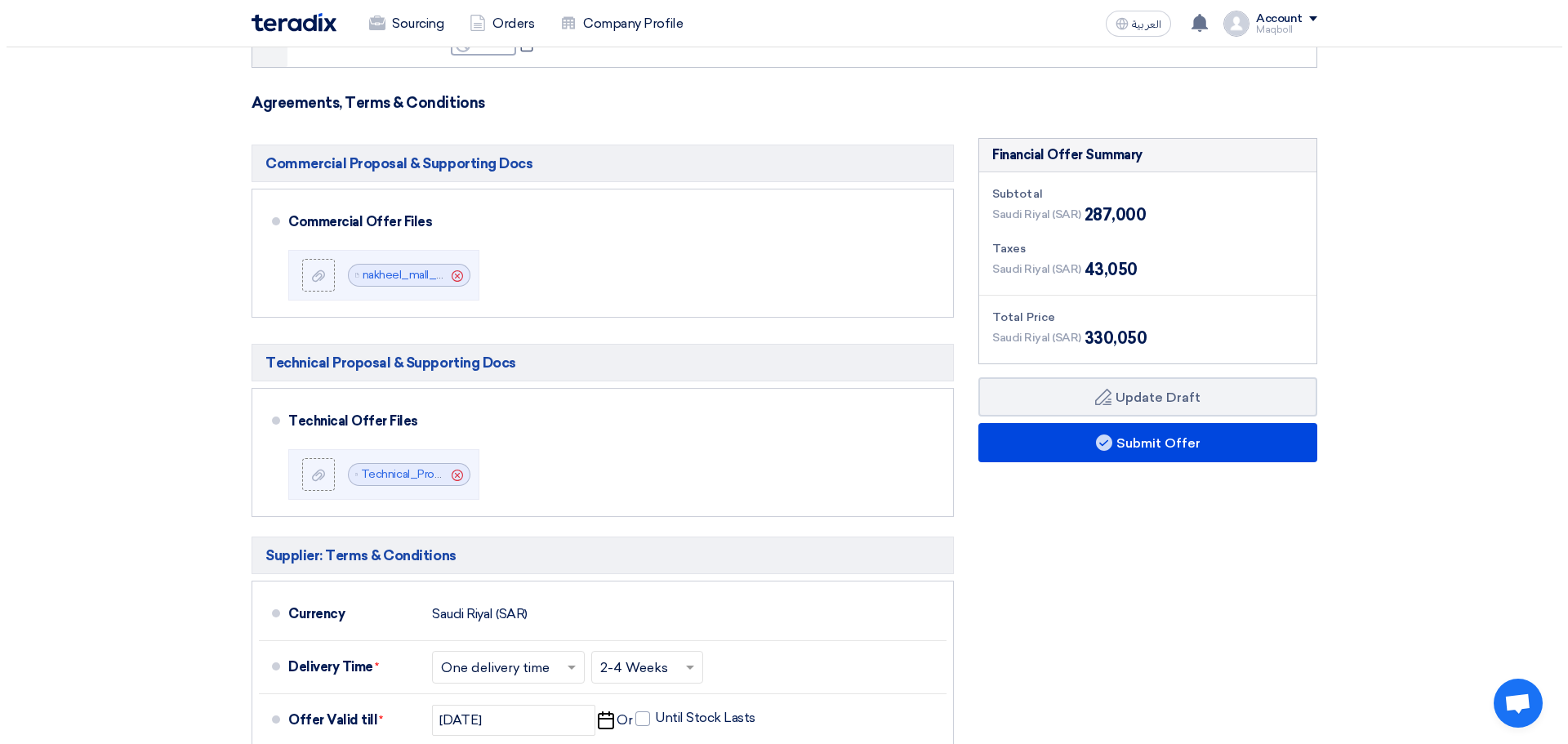
scroll to position [979, 0]
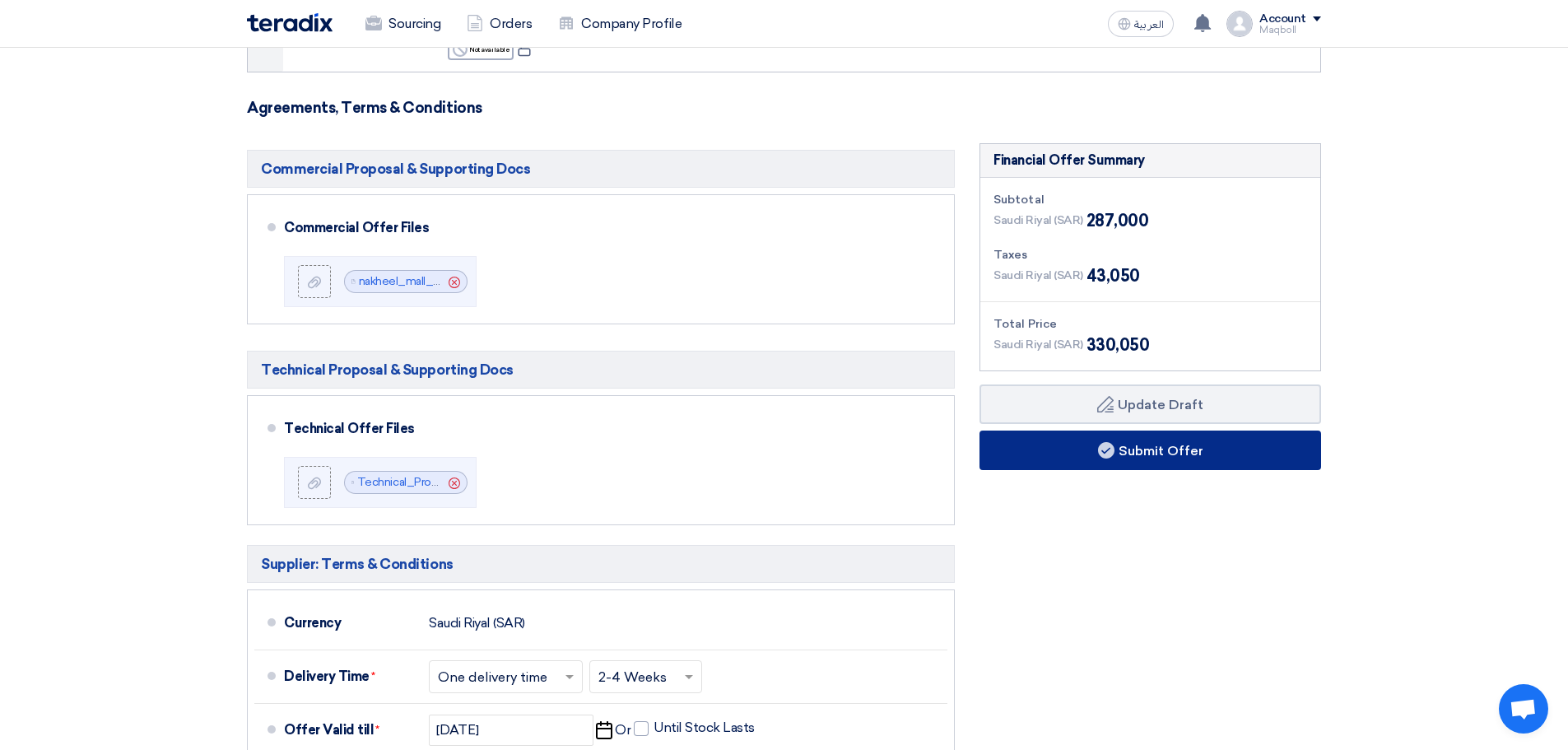
click at [1212, 433] on button "Submit Offer" at bounding box center [1150, 450] width 342 height 39
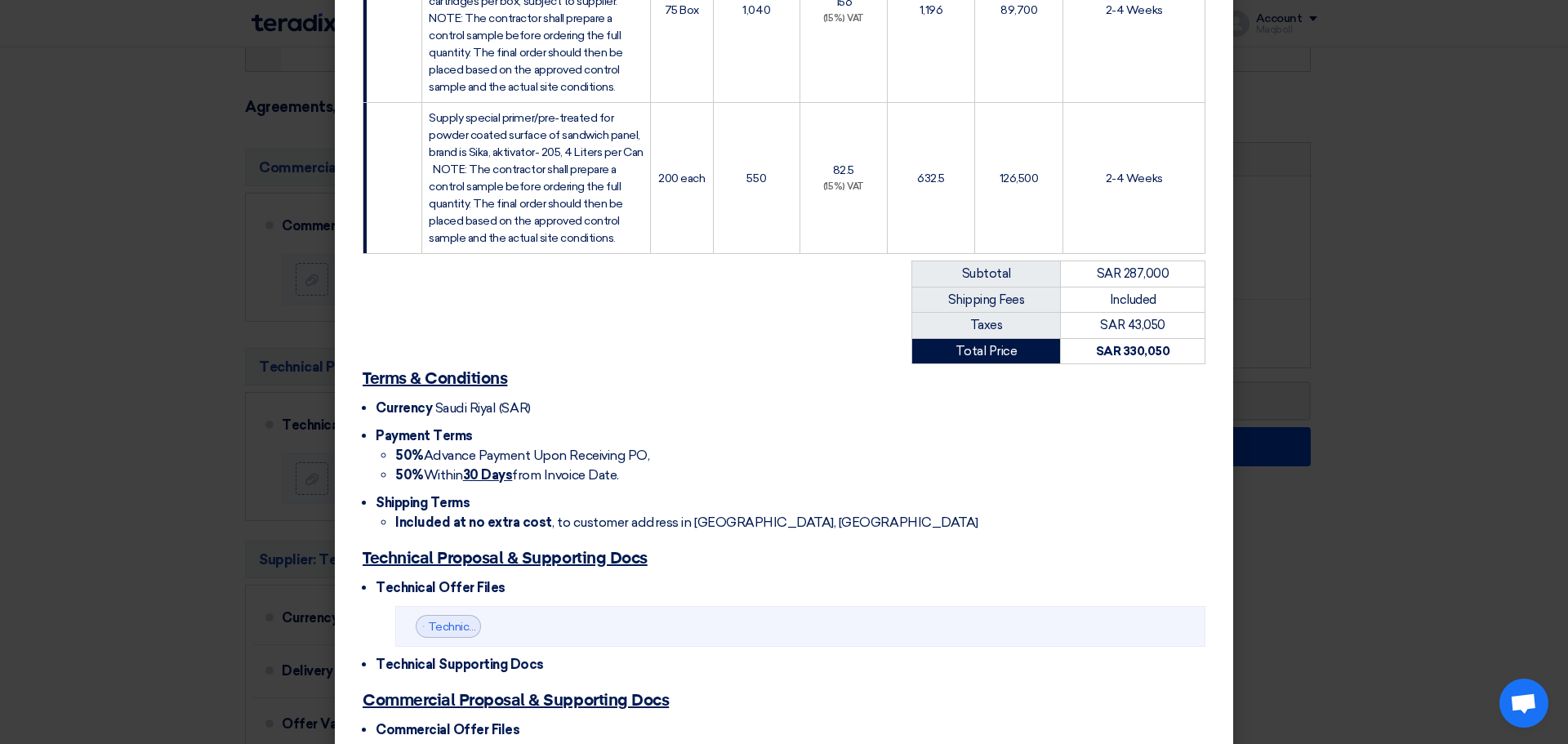
scroll to position [694, 0]
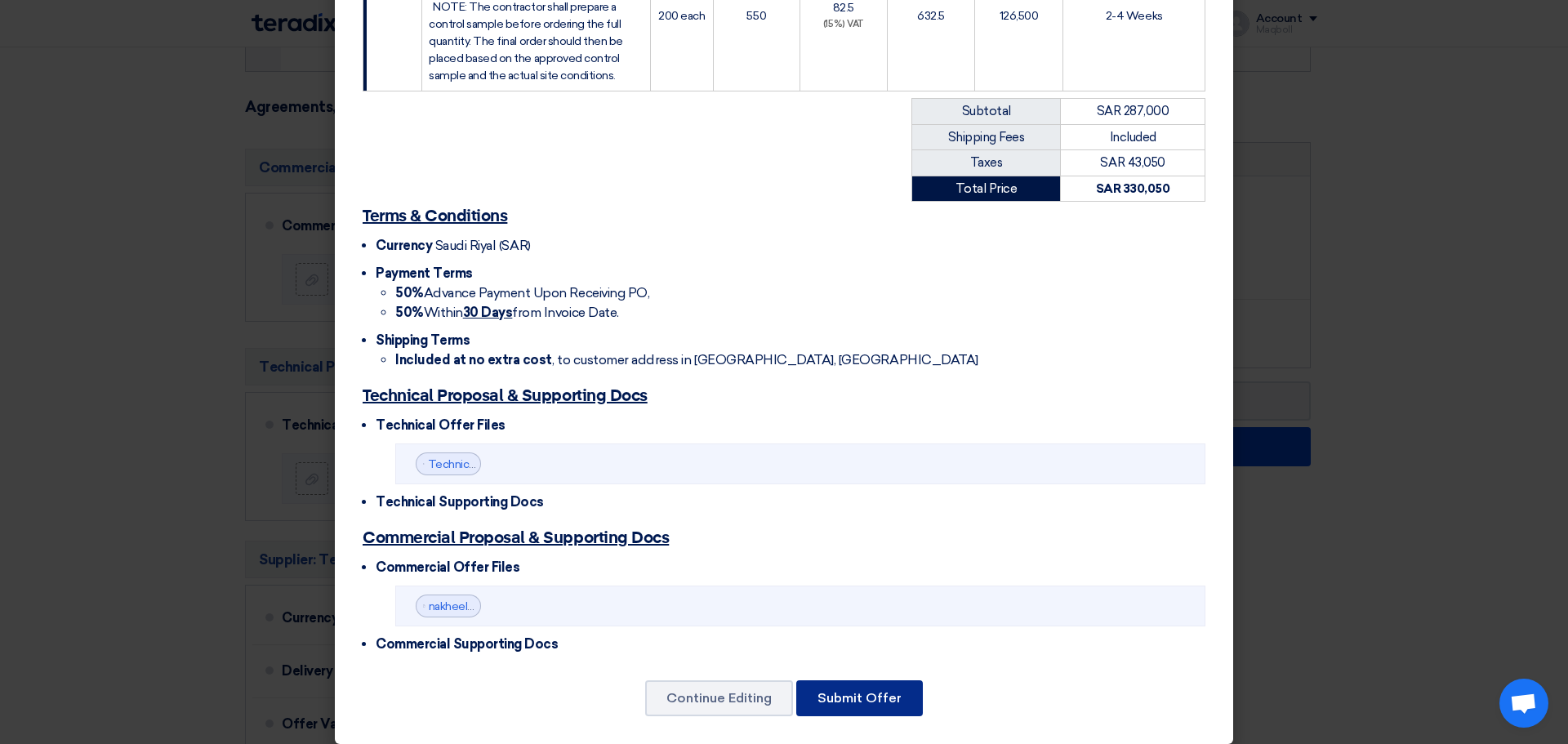
click at [843, 687] on button "Submit Offer" at bounding box center [860, 698] width 126 height 36
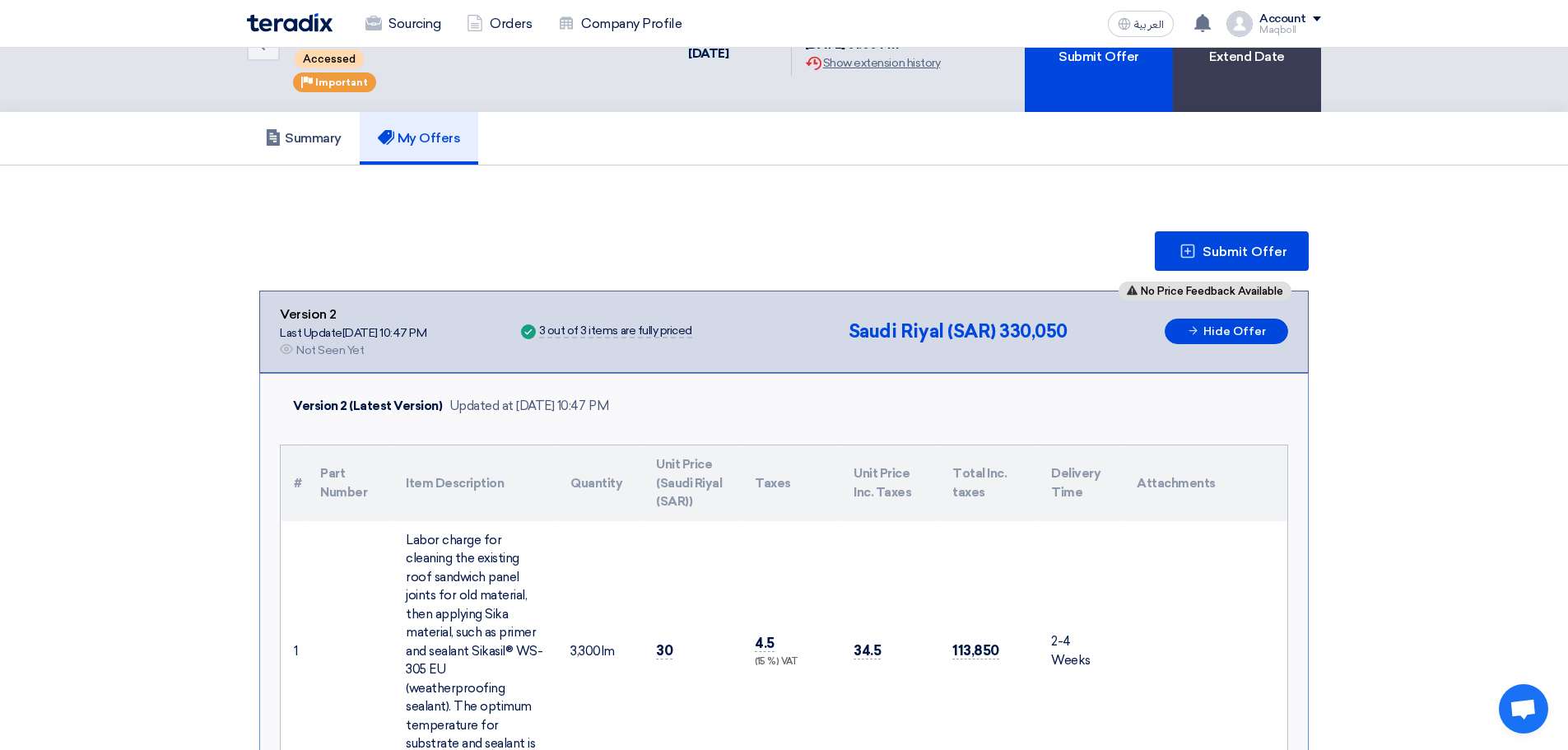
scroll to position [61, 0]
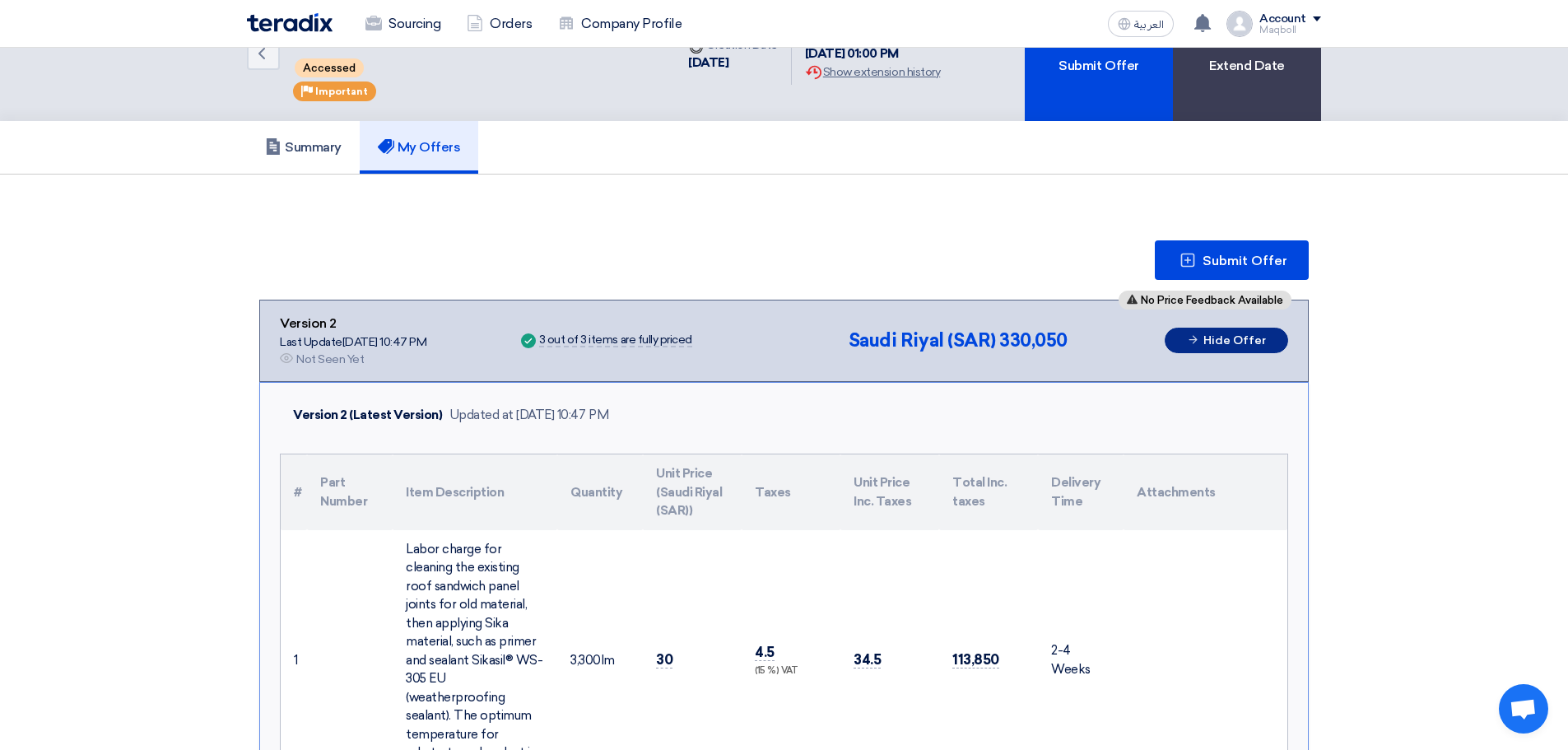
click at [1232, 332] on button "Hide Offer" at bounding box center [1227, 340] width 124 height 25
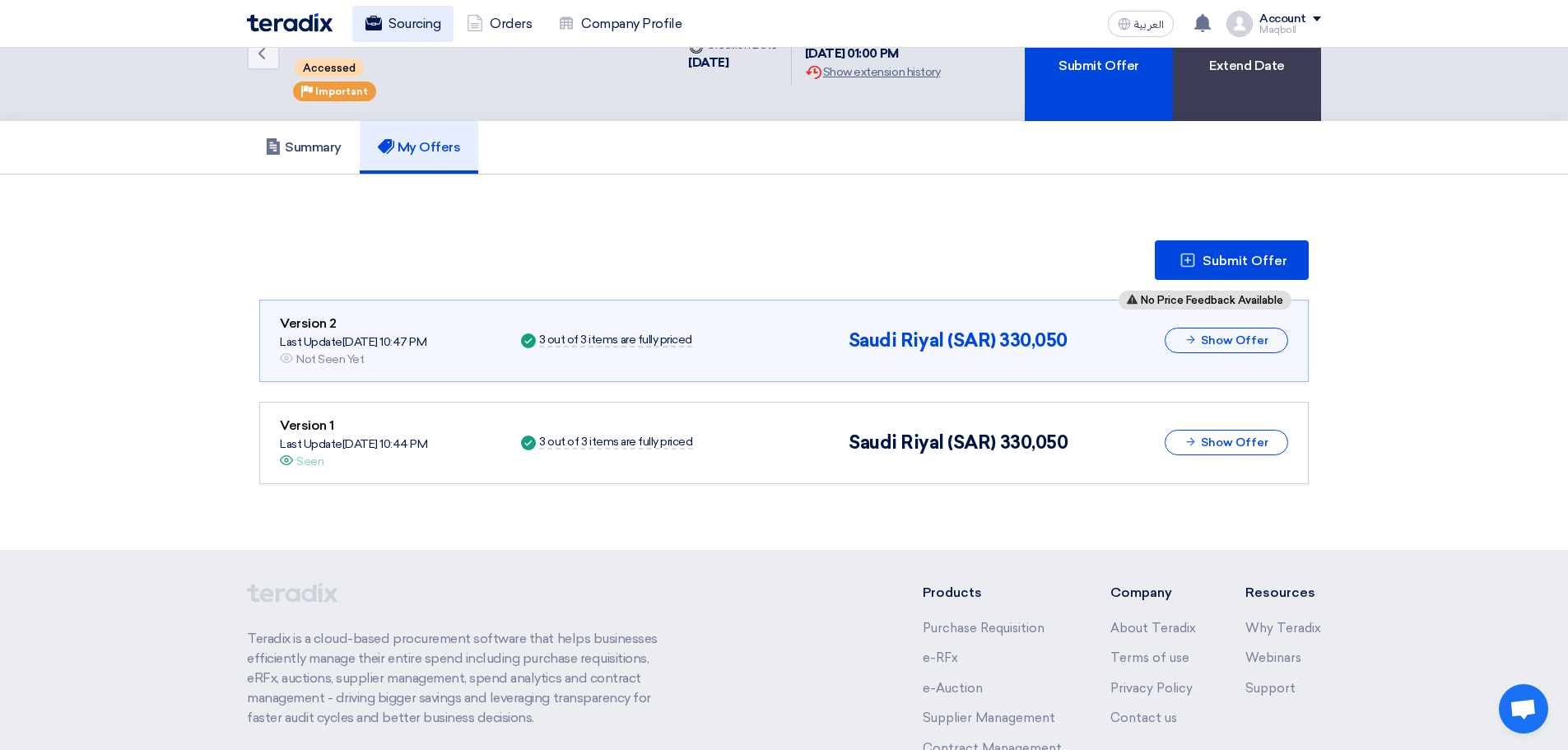
click at [400, 14] on link "Sourcing" at bounding box center [403, 23] width 101 height 37
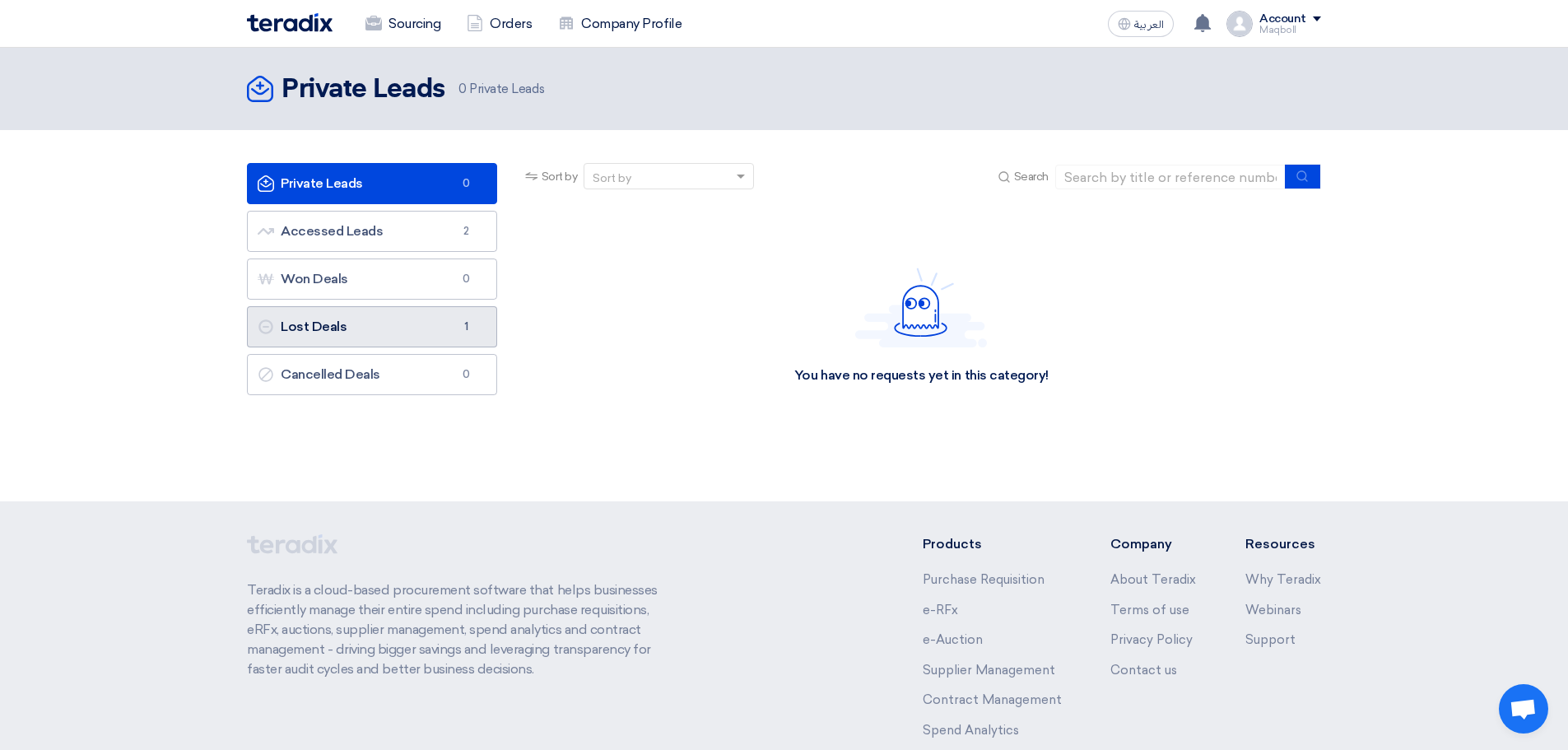
click at [370, 331] on link "Lost Deals Lost Deals 1" at bounding box center [372, 327] width 250 height 41
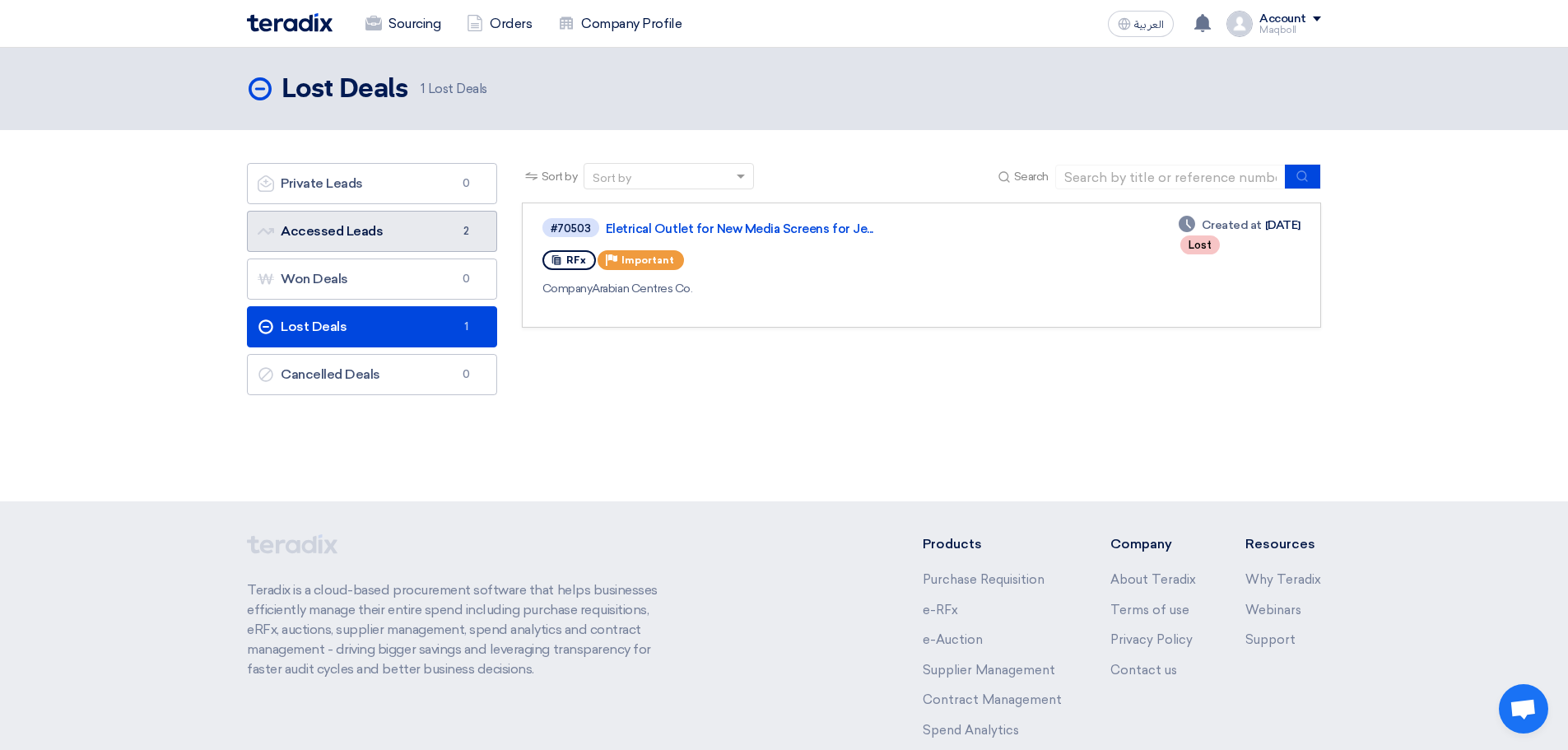
click at [430, 221] on link "Accessed Leads Accessed Leads 2" at bounding box center [372, 231] width 250 height 41
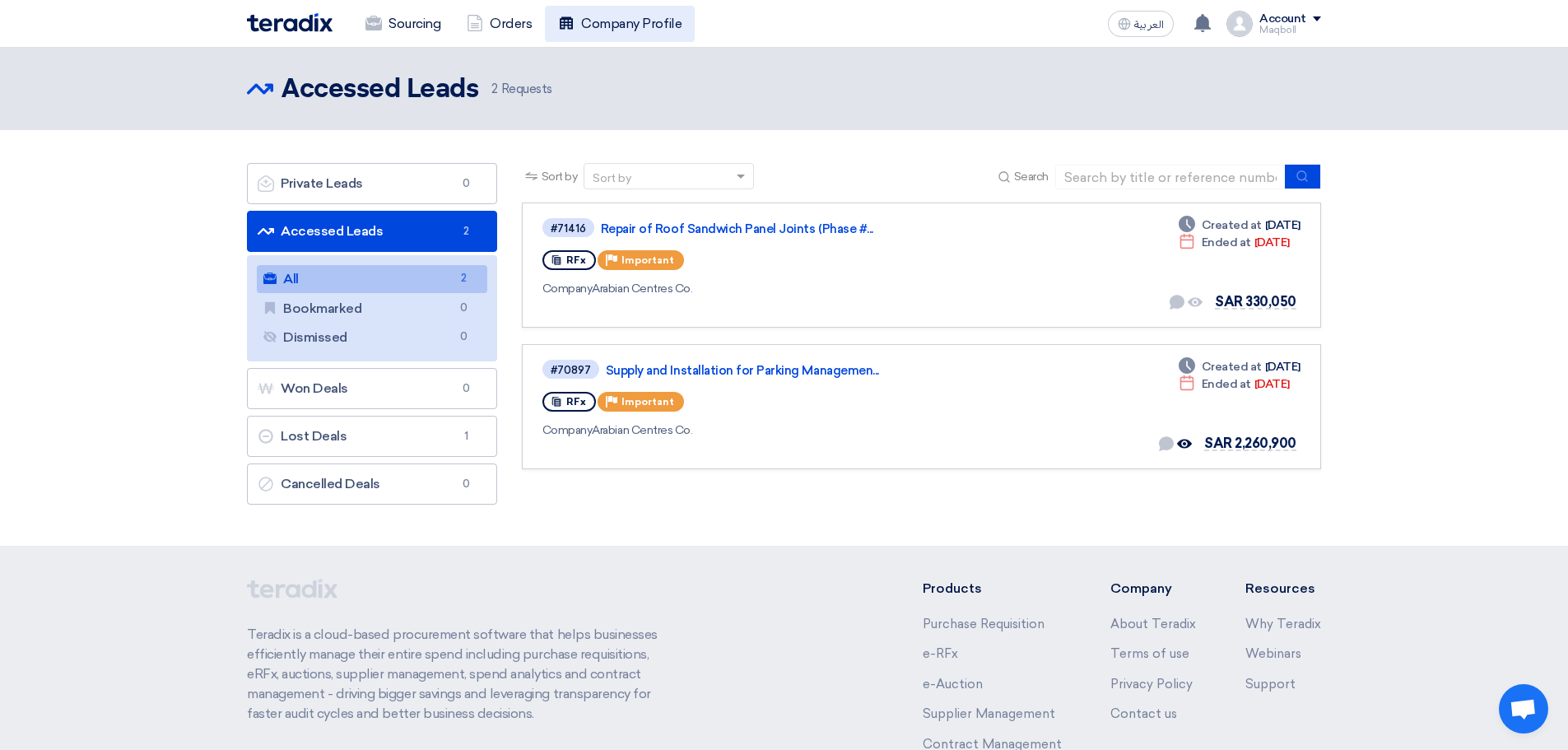
click at [628, 24] on link "Company Profile" at bounding box center [620, 23] width 150 height 37
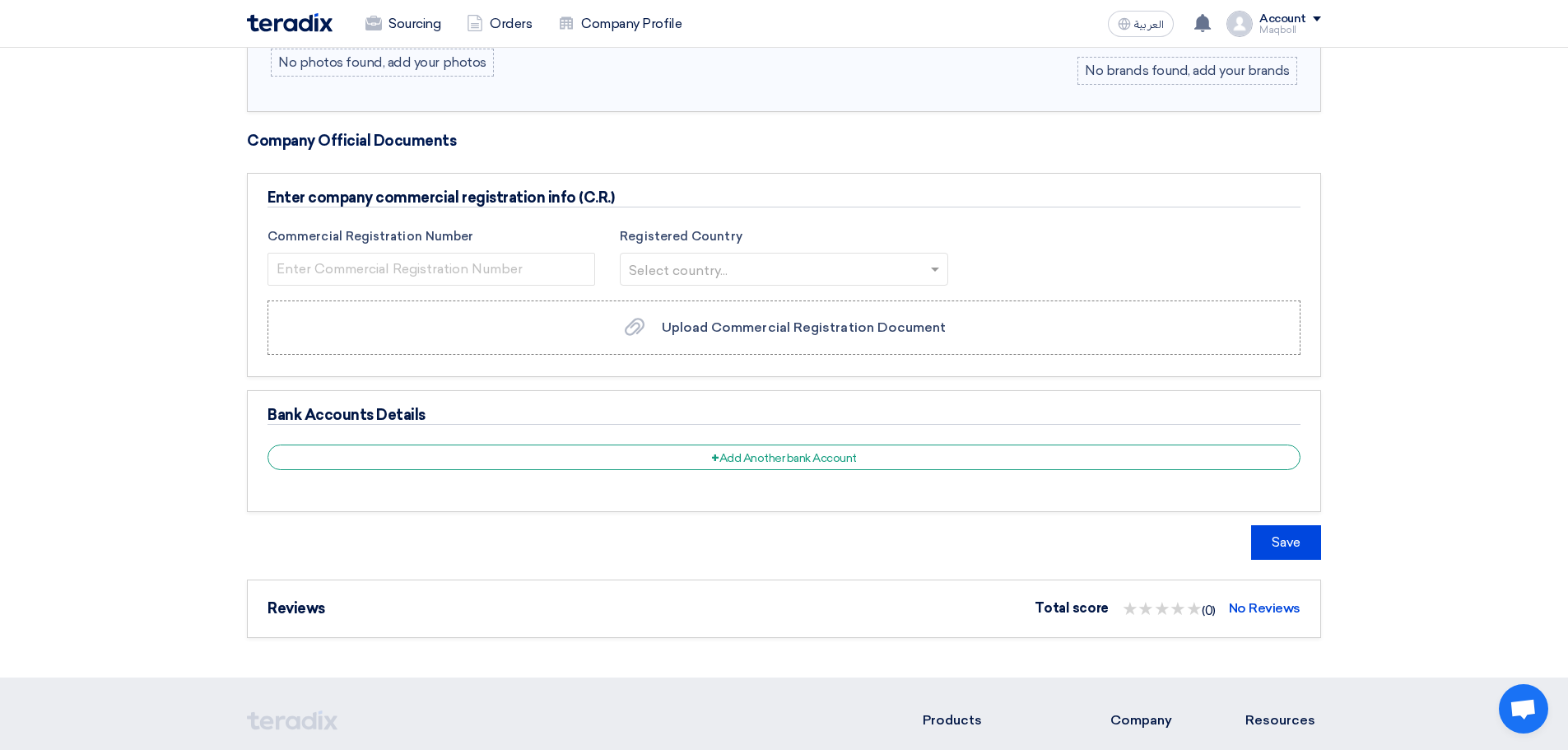
scroll to position [772, 0]
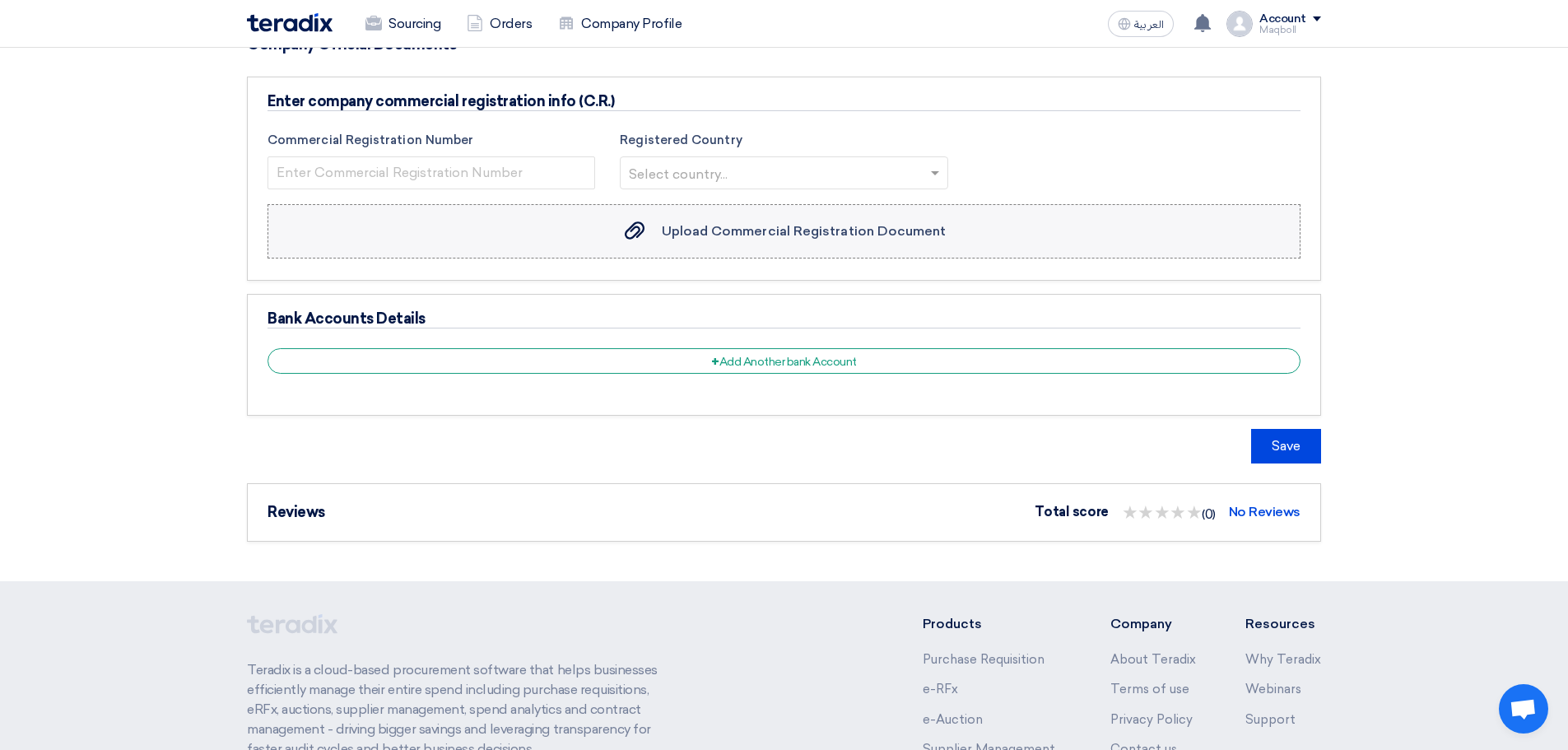
click at [635, 230] on icon "Upload Commercial Registration Document" at bounding box center [634, 230] width 20 height 20
click at [0, 0] on input "Upload Commercial Registration Document Upload Commercial Registration Document" at bounding box center [0, 0] width 0 height 0
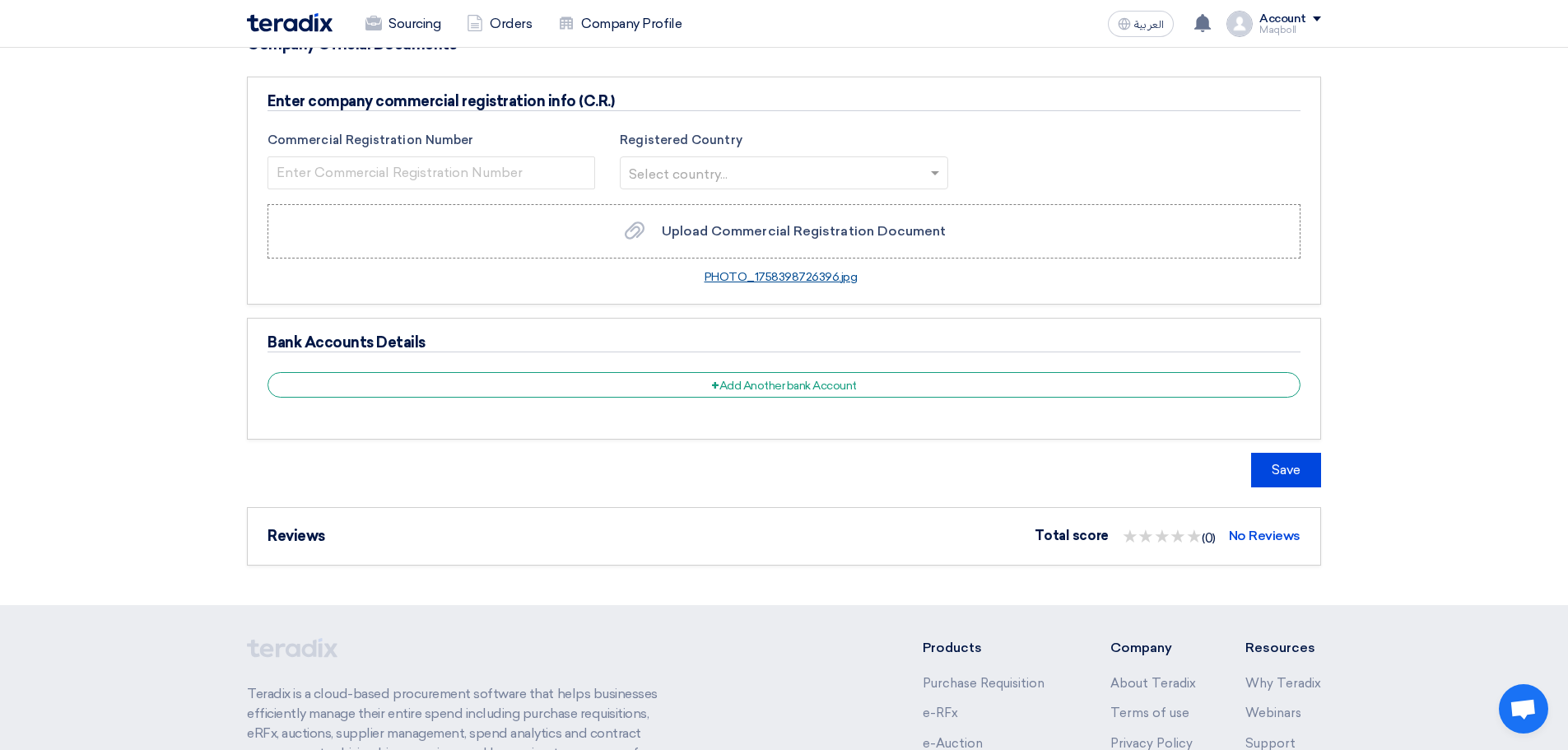
click at [720, 277] on link "PHOTO_1758398726396.jpg" at bounding box center [780, 276] width 153 height 14
click at [1286, 463] on button "Save" at bounding box center [1286, 469] width 70 height 35
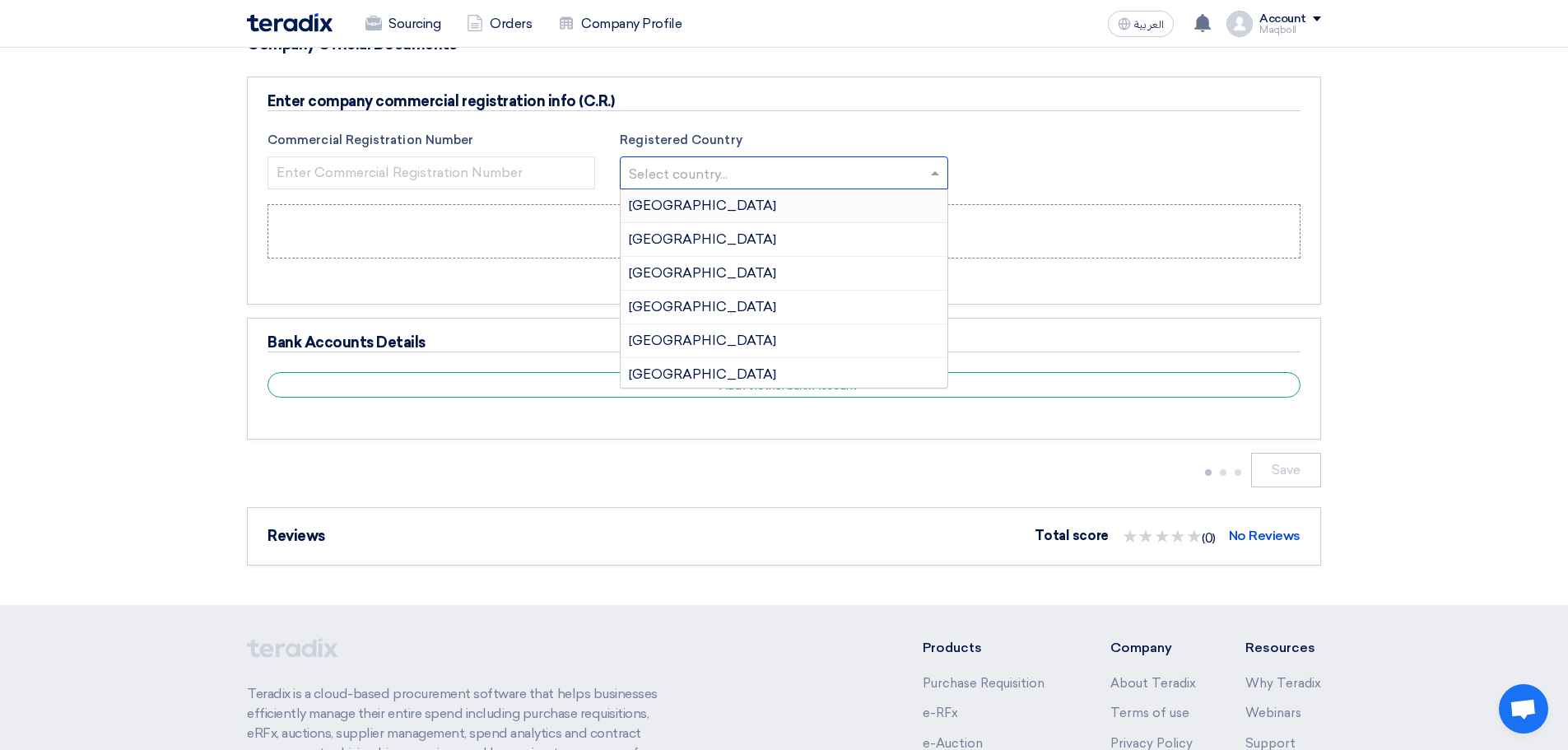
click at [865, 175] on input "text" at bounding box center [775, 173] width 293 height 27
type input "sau"
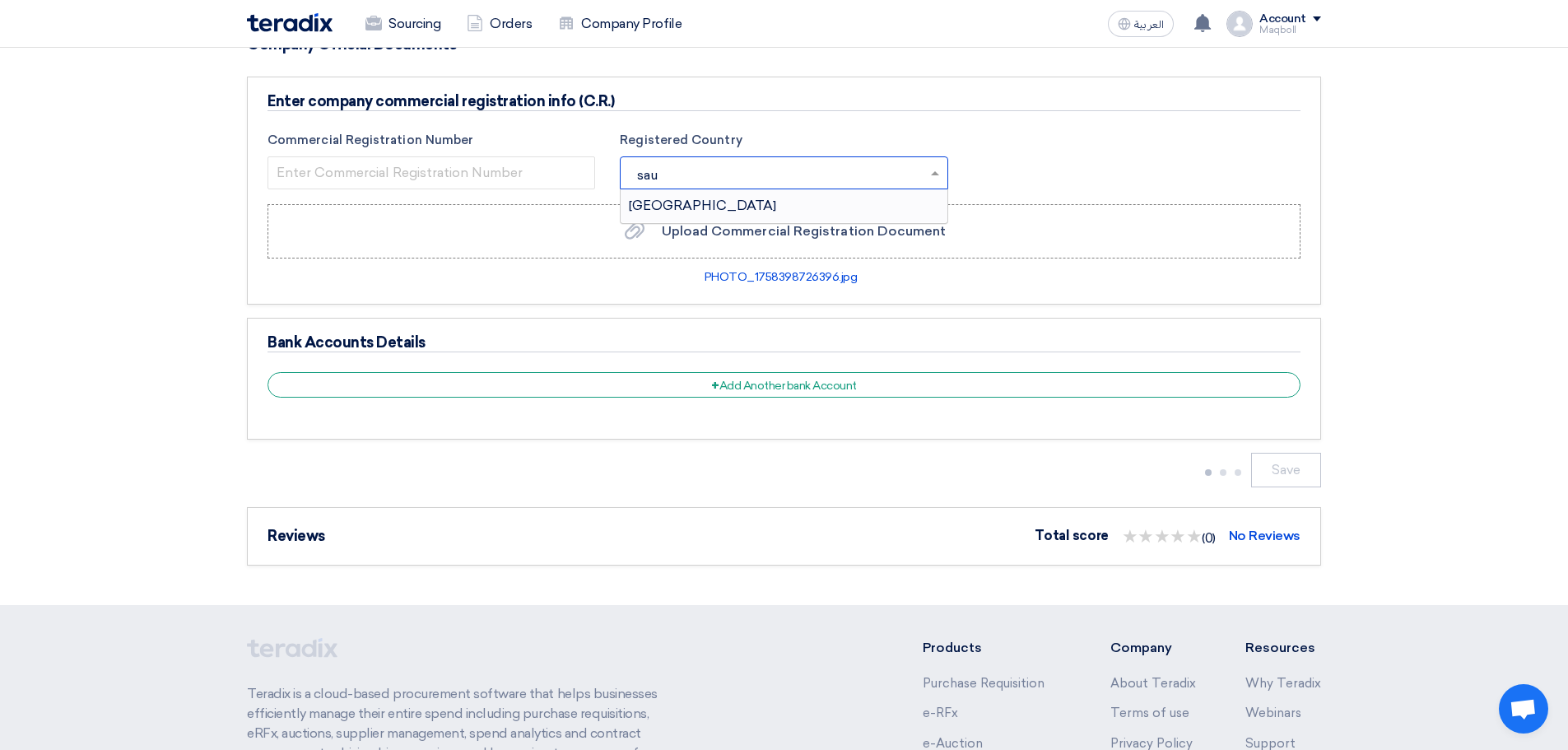
click at [697, 211] on span "Saudi Arabia" at bounding box center [702, 205] width 147 height 16
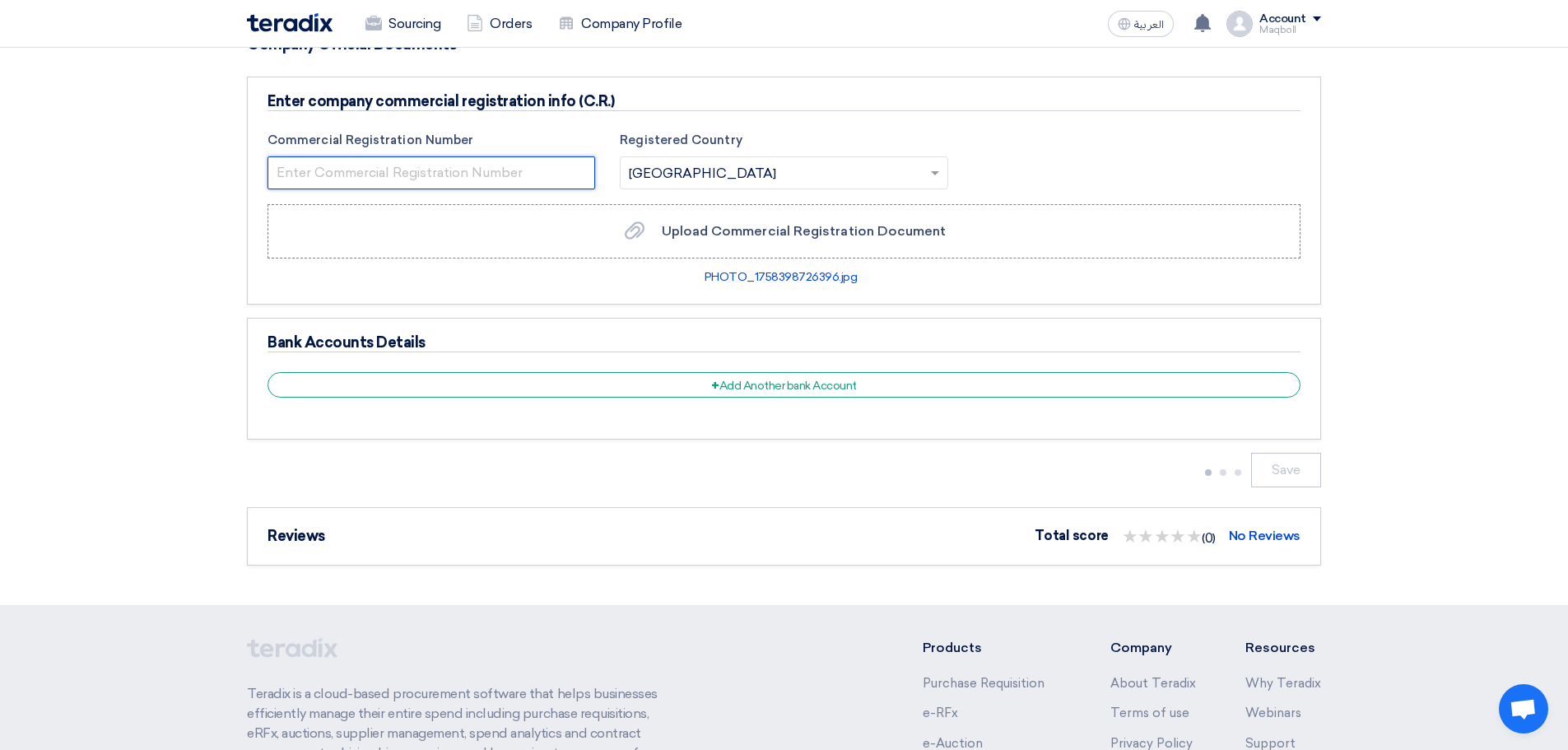
click at [486, 169] on input "number" at bounding box center [432, 172] width 328 height 33
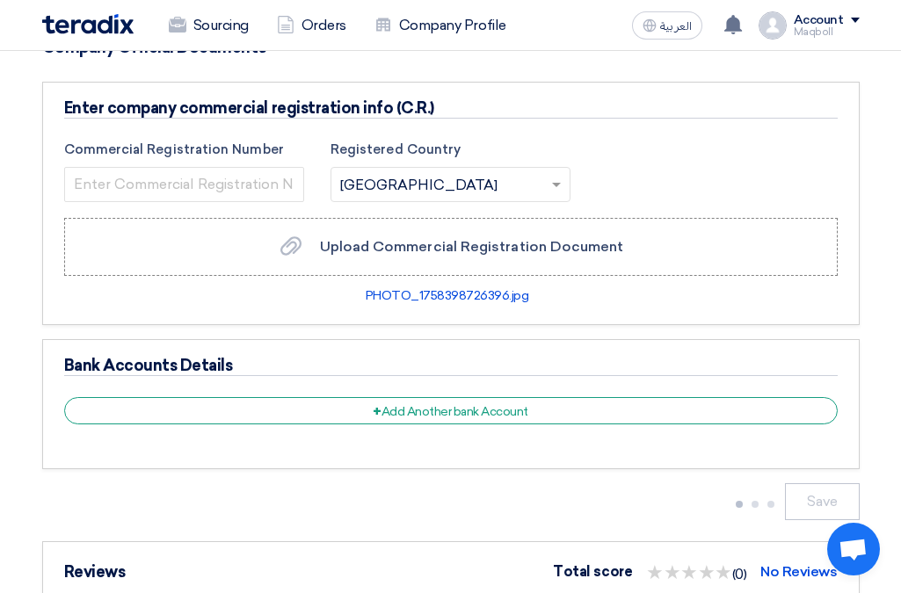
click at [165, 186] on input "number" at bounding box center [184, 184] width 240 height 35
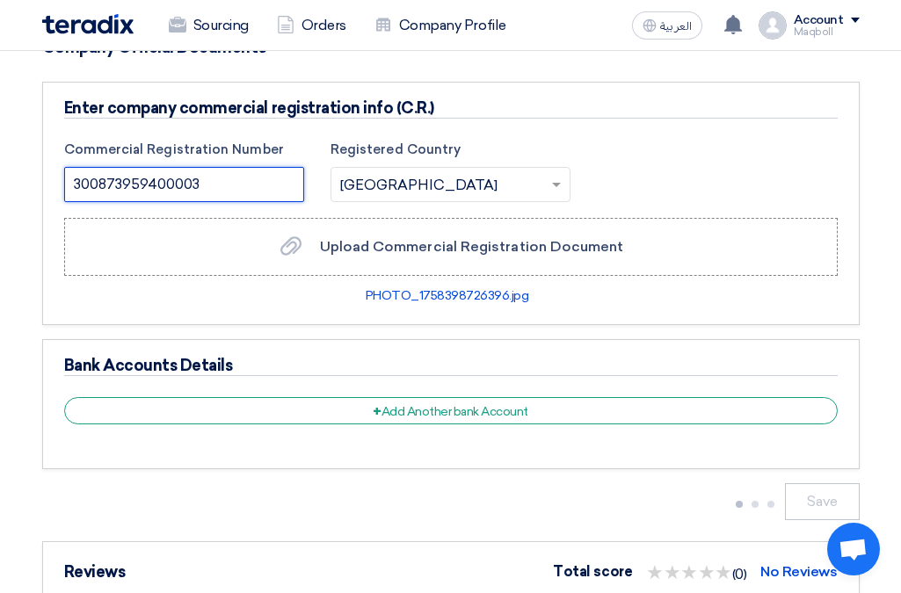
type input "300873959400003"
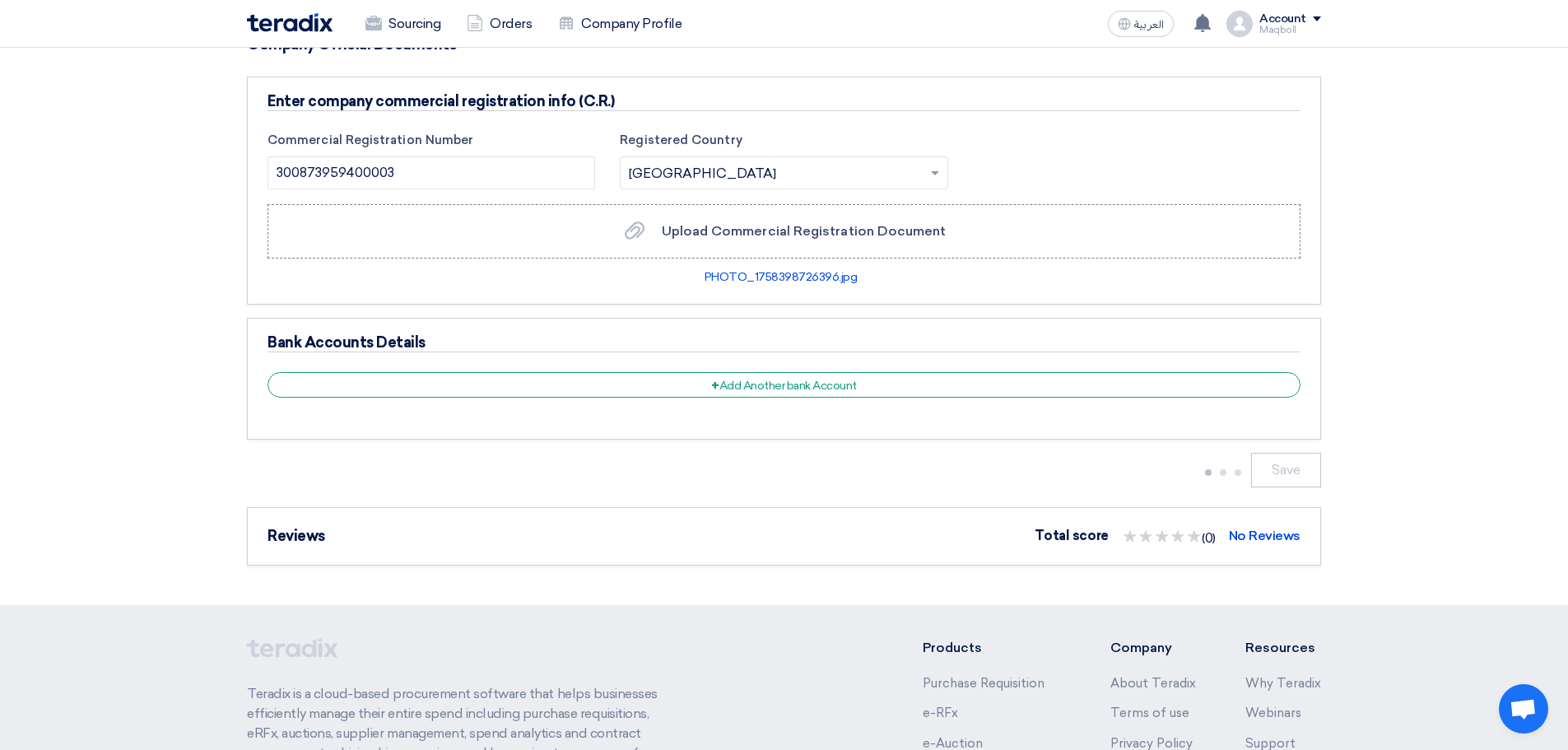
click at [1086, 477] on div "Save" at bounding box center [784, 469] width 1074 height 35
click at [816, 242] on label "Upload Commercial Registration Document Upload Commercial Registration Document" at bounding box center [784, 231] width 1033 height 54
click at [0, 0] on input "Upload Commercial Registration Document Upload Commercial Registration Document" at bounding box center [0, 0] width 0 height 0
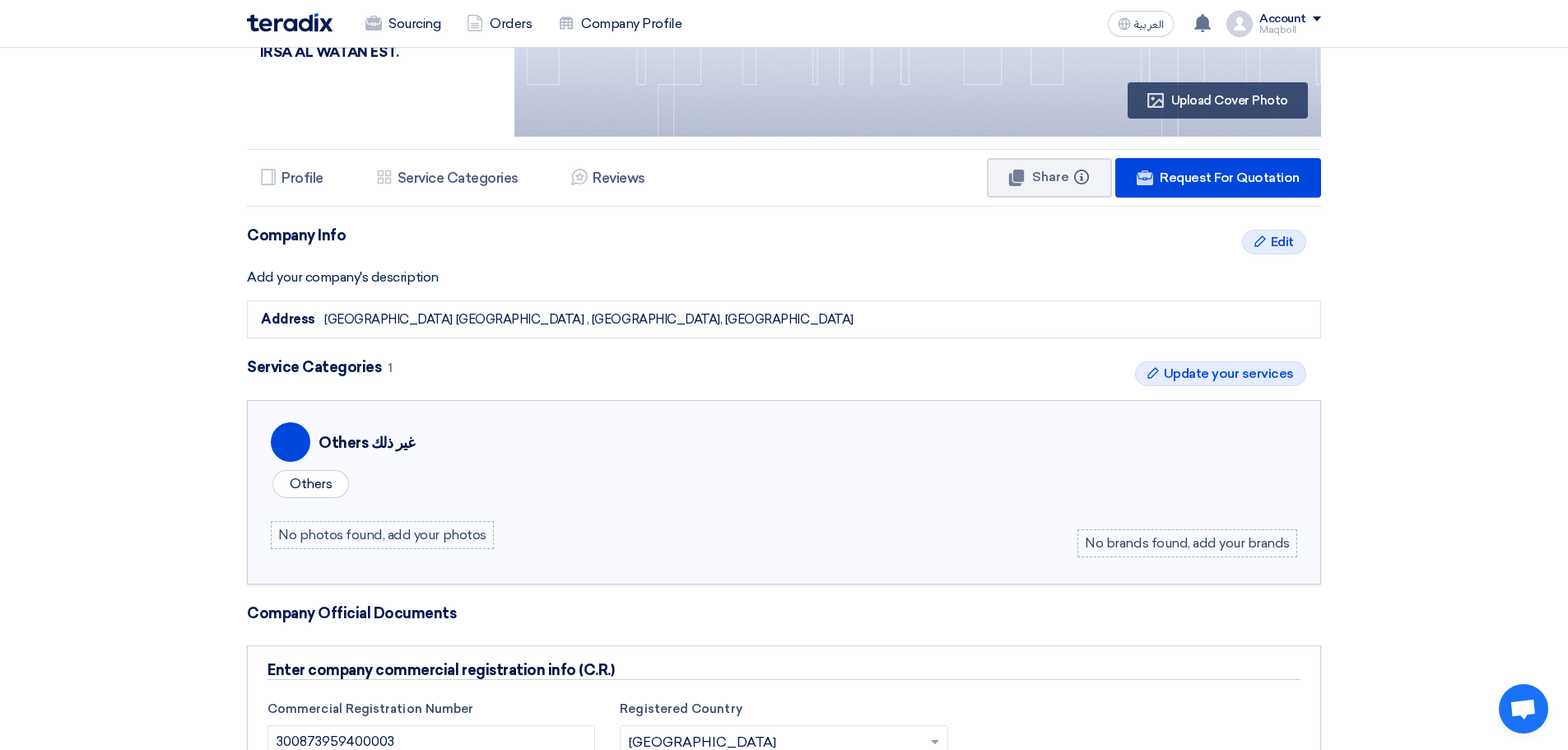
scroll to position [197, 0]
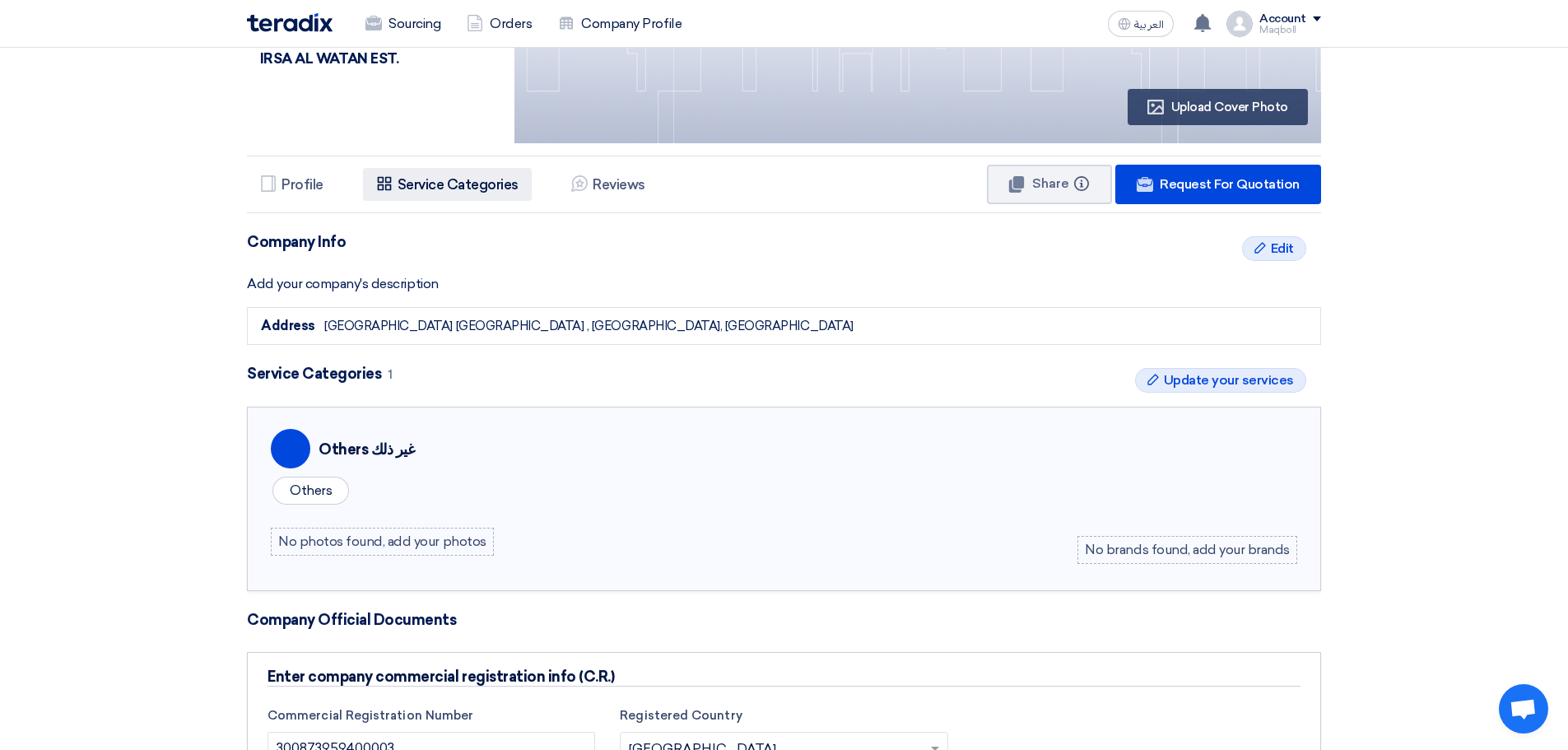
click at [420, 187] on h5 "Service Categories" at bounding box center [457, 184] width 121 height 17
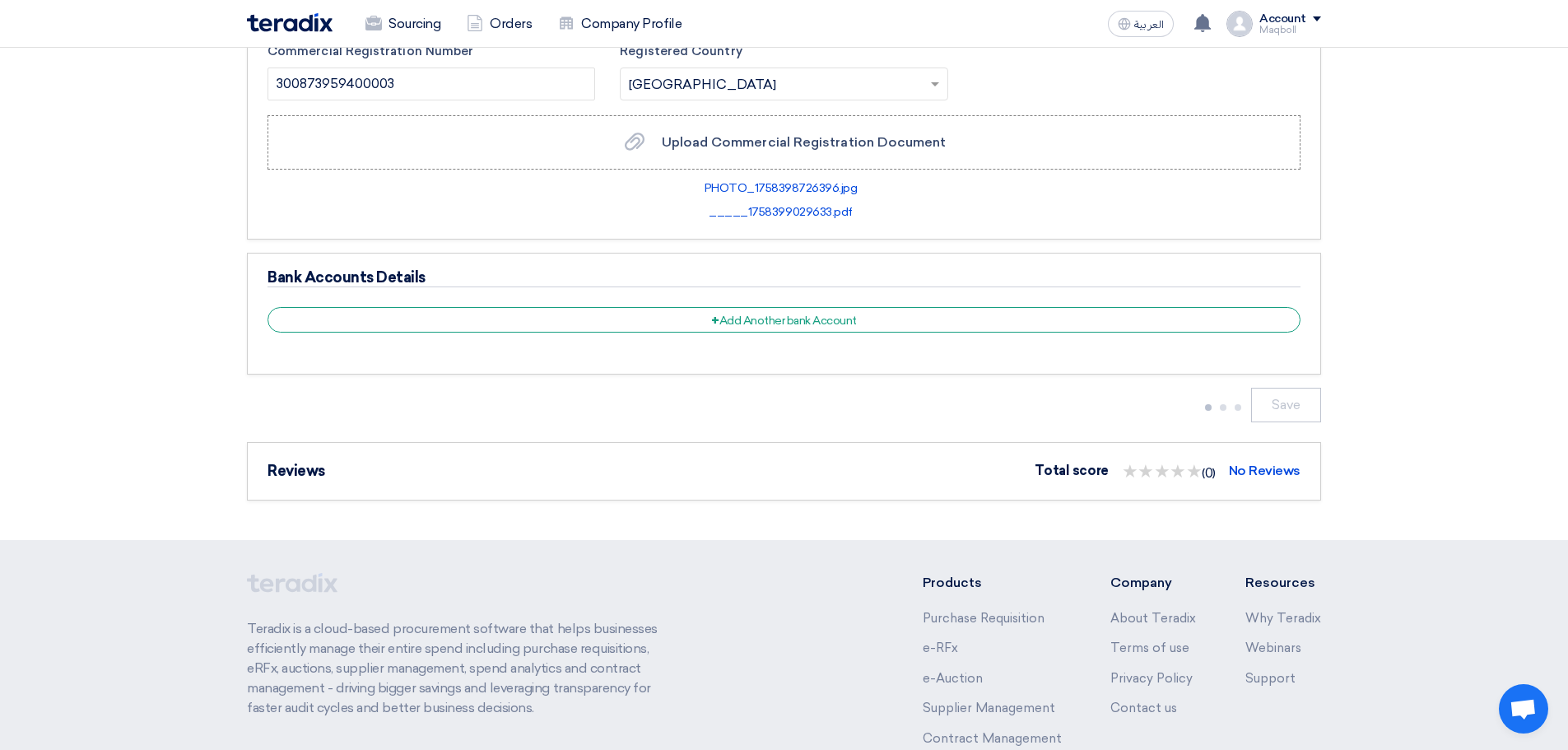
scroll to position [862, 0]
click at [1151, 417] on div "Save" at bounding box center [784, 403] width 1074 height 35
